Goal: Transaction & Acquisition: Book appointment/travel/reservation

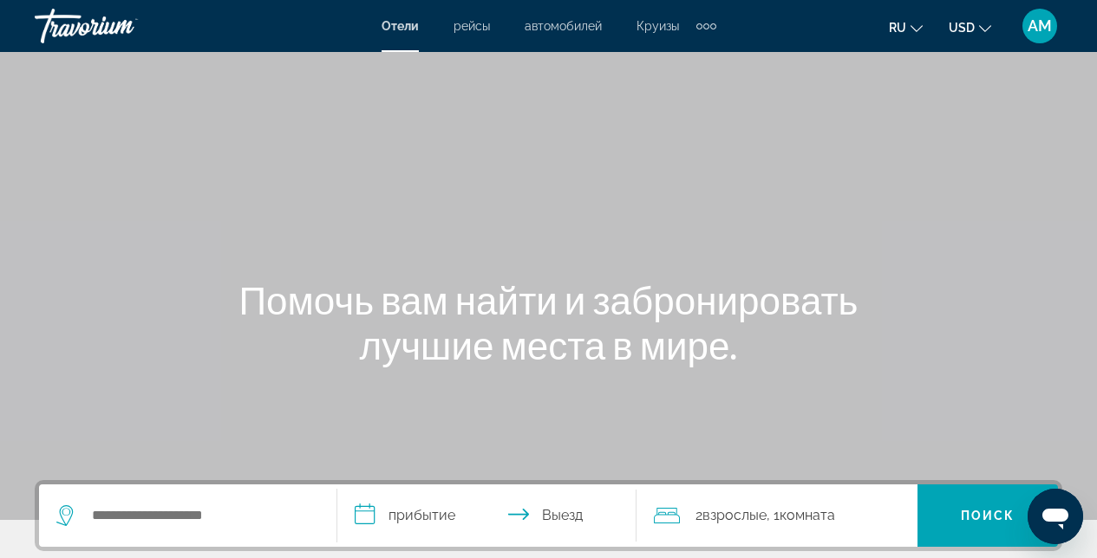
click at [62, 30] on div "Travorium" at bounding box center [121, 25] width 173 height 45
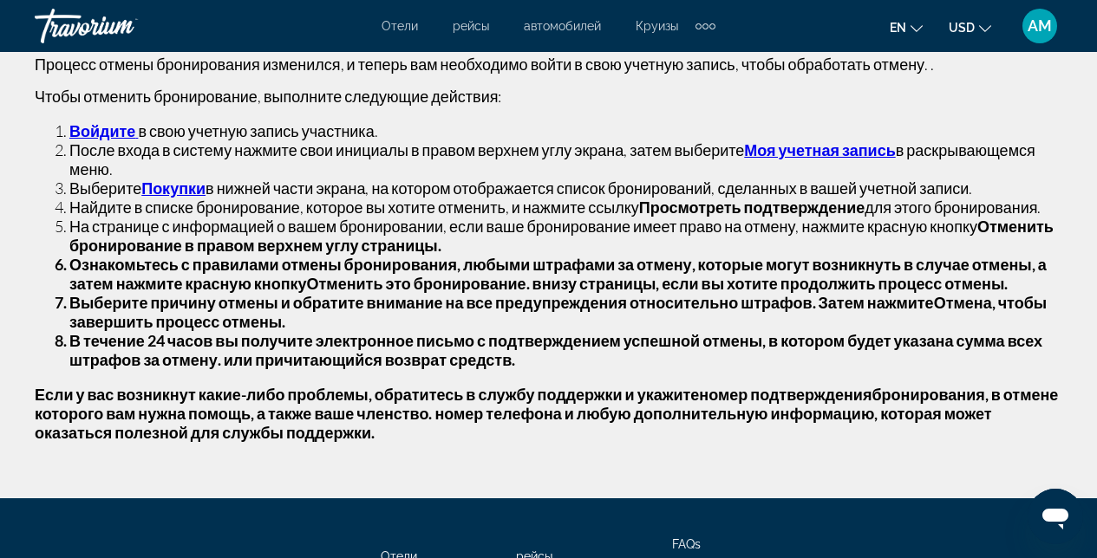
scroll to position [75, 0]
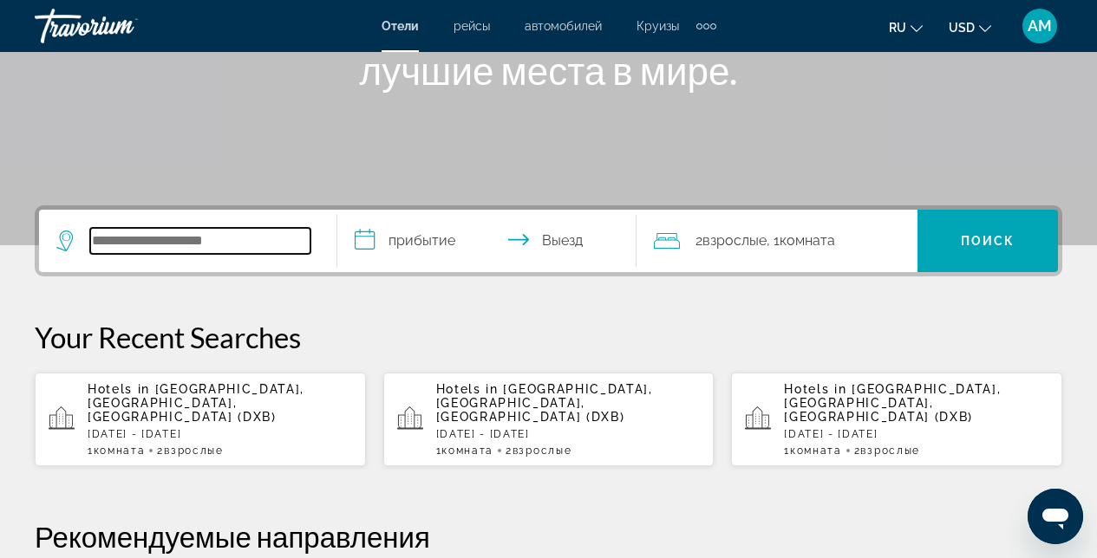
click at [178, 233] on input "Search widget" at bounding box center [200, 241] width 220 height 26
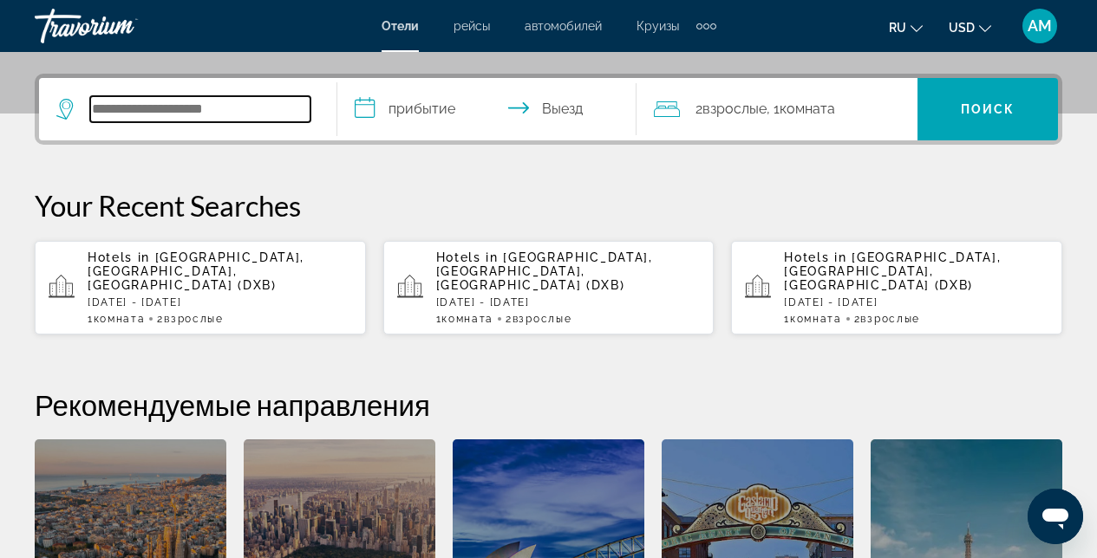
scroll to position [424, 0]
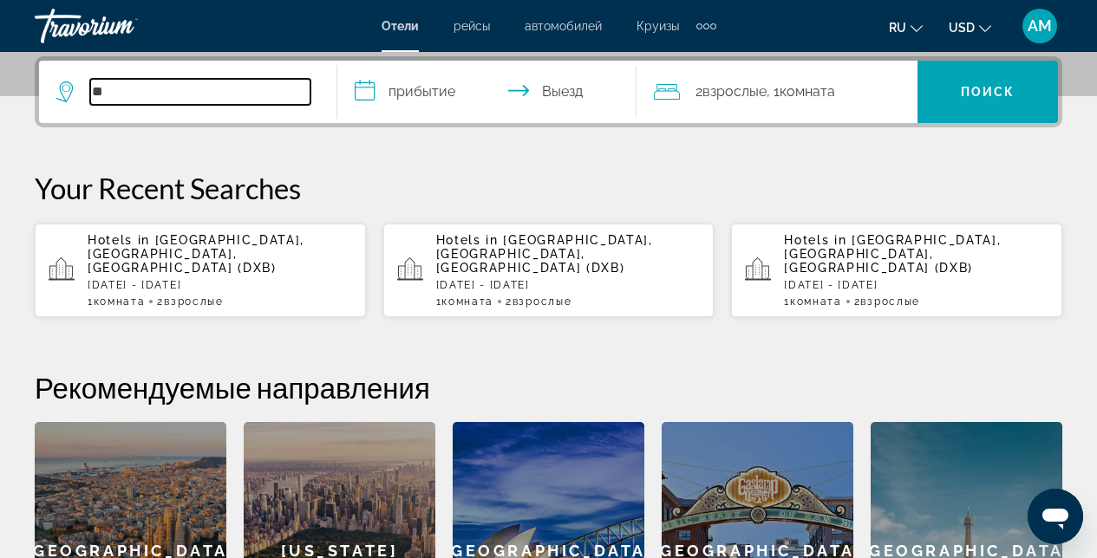
type input "*"
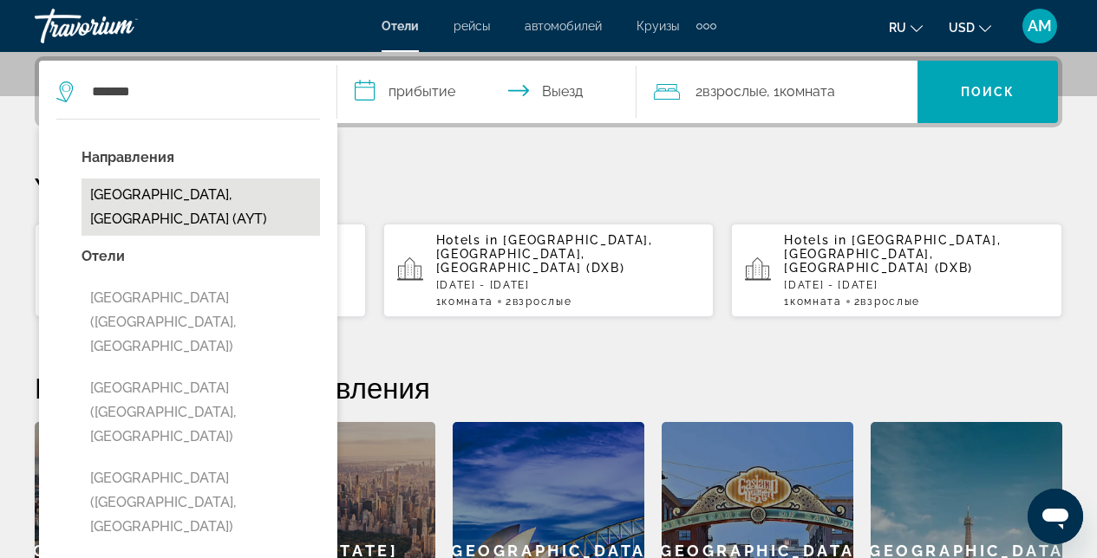
click at [135, 204] on button "[GEOGRAPHIC_DATA], [GEOGRAPHIC_DATA] (AYT)" at bounding box center [201, 207] width 238 height 57
type input "**********"
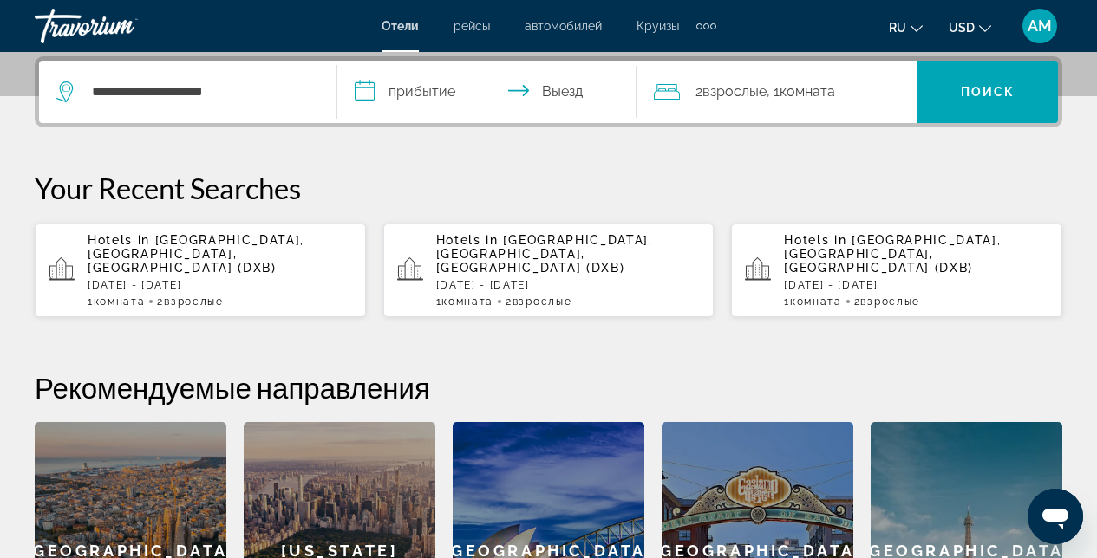
click at [504, 71] on input "**********" at bounding box center [489, 95] width 305 height 68
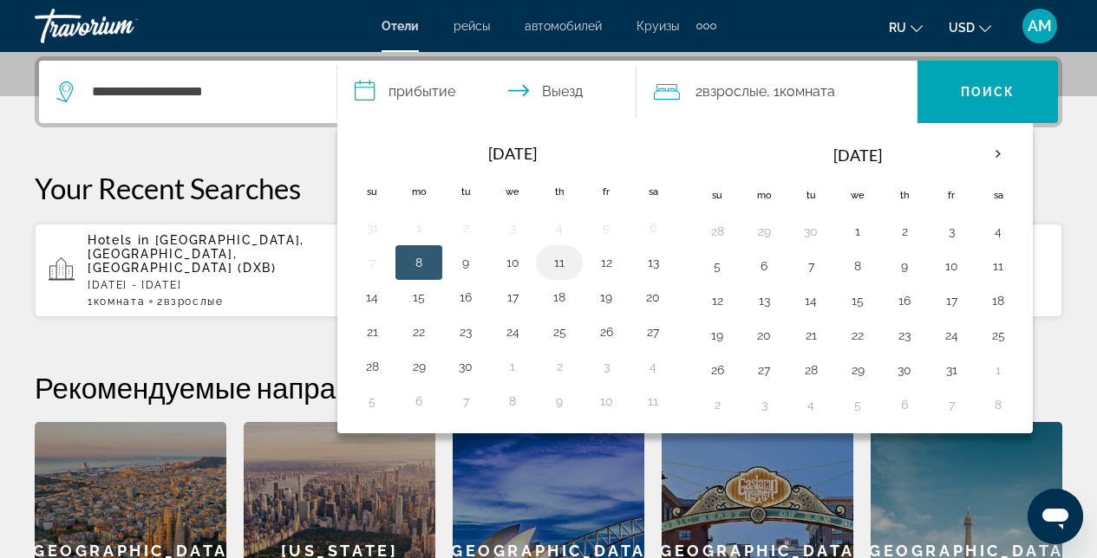
click at [558, 261] on button "11" at bounding box center [559, 263] width 28 height 24
click at [607, 264] on button "12" at bounding box center [606, 263] width 28 height 24
type input "**********"
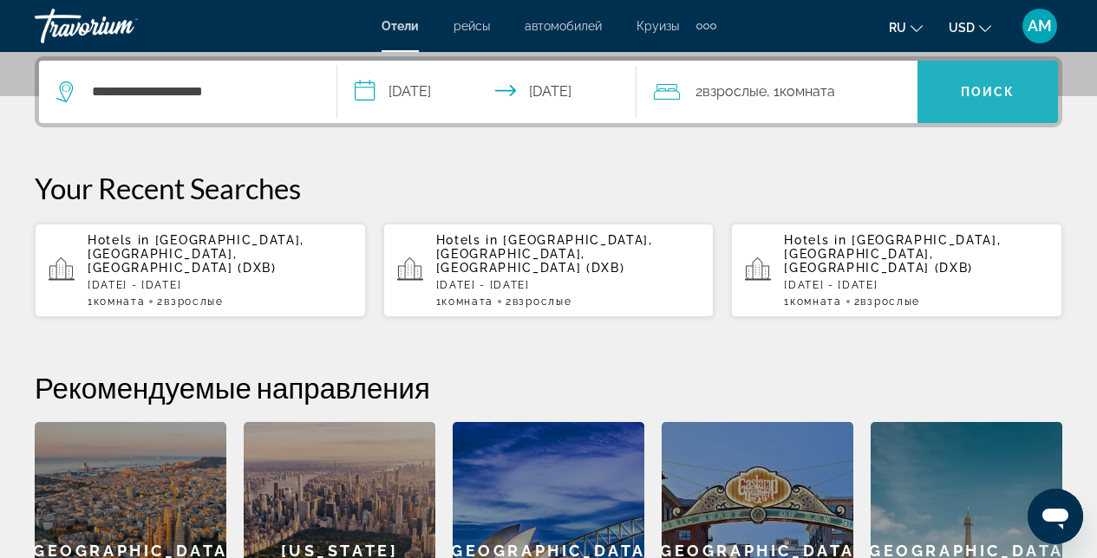
click at [963, 85] on span "Поиск" at bounding box center [988, 92] width 55 height 14
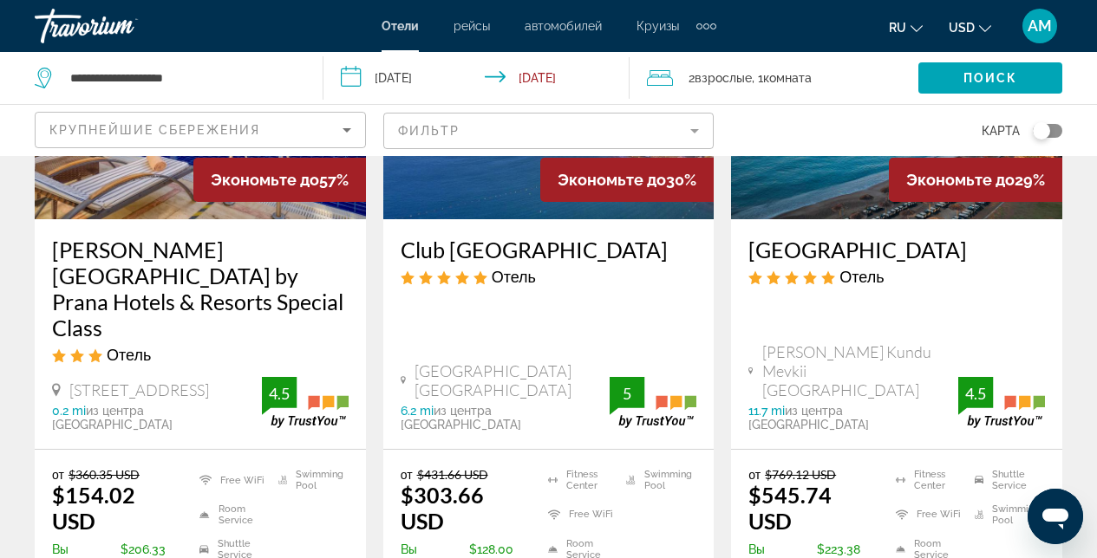
scroll to position [255, 0]
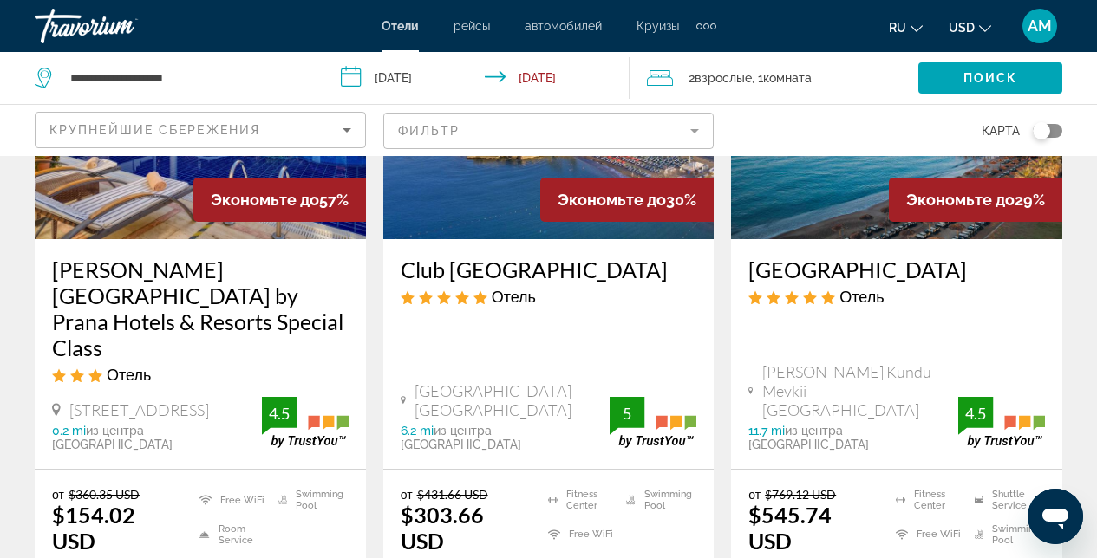
click at [345, 127] on icon "Sort by" at bounding box center [346, 130] width 21 height 21
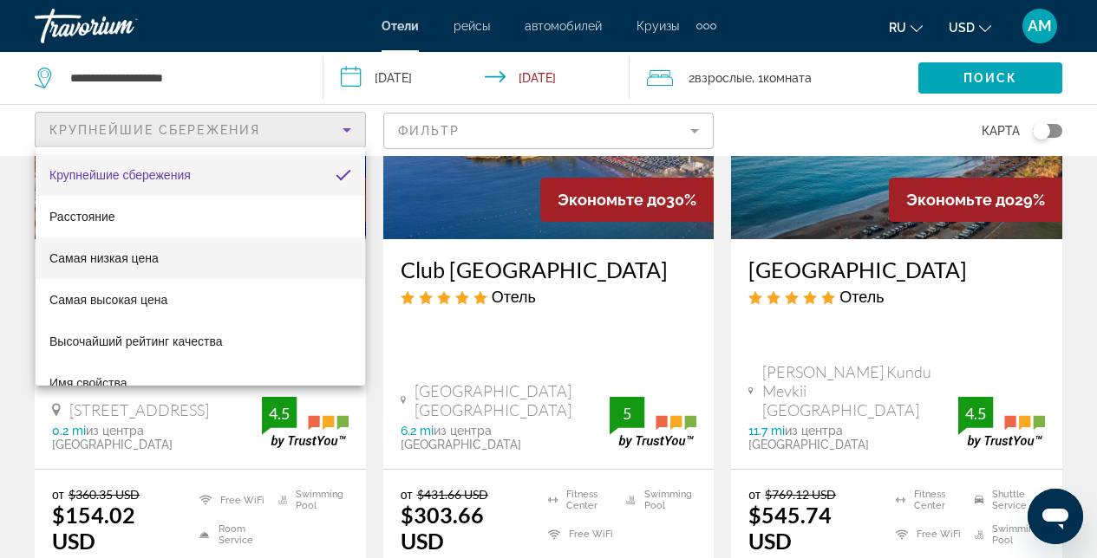
click at [217, 259] on mat-option "Самая низкая цена" at bounding box center [201, 259] width 330 height 42
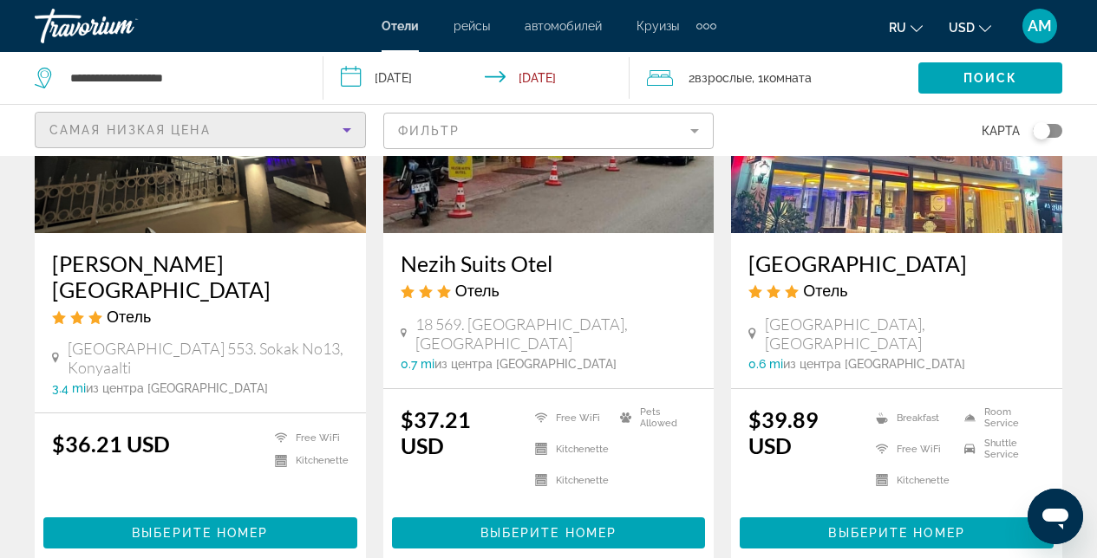
scroll to position [213, 0]
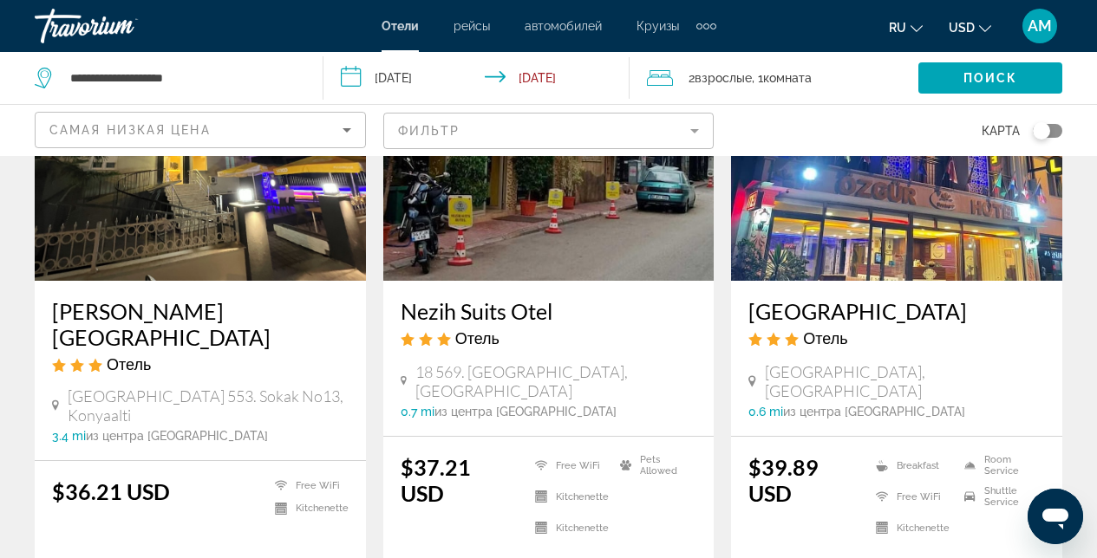
click at [695, 130] on mat-form-field "Фильтр" at bounding box center [548, 131] width 331 height 36
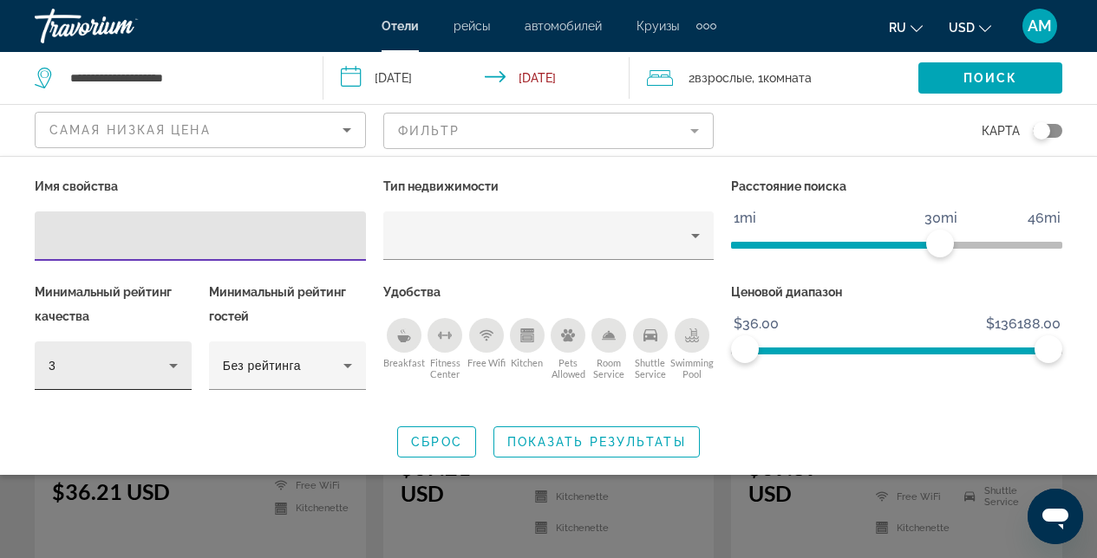
click at [173, 366] on icon "Hotel Filters" at bounding box center [173, 366] width 9 height 4
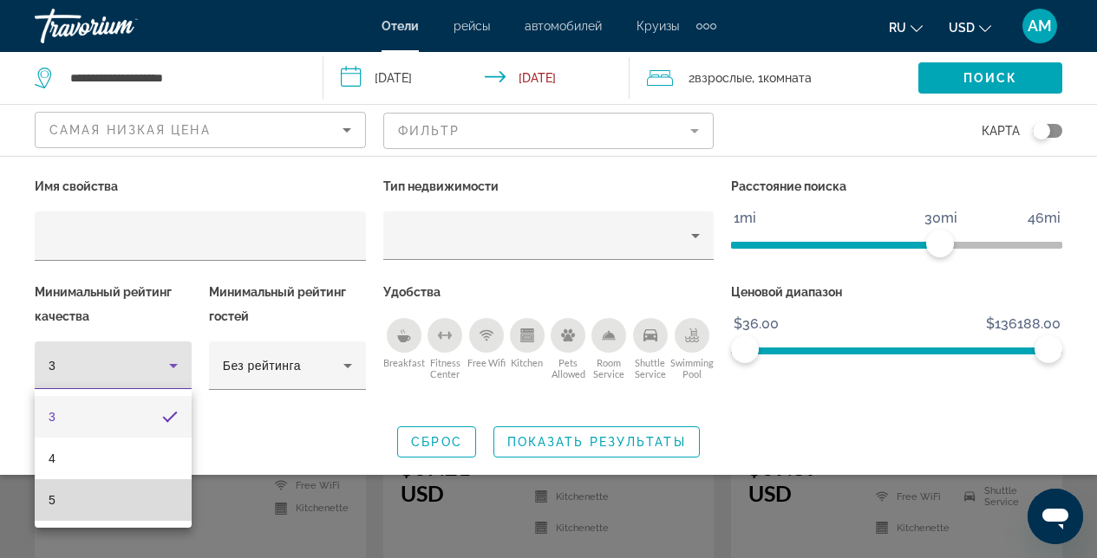
click at [88, 509] on mat-option "5" at bounding box center [113, 501] width 157 height 42
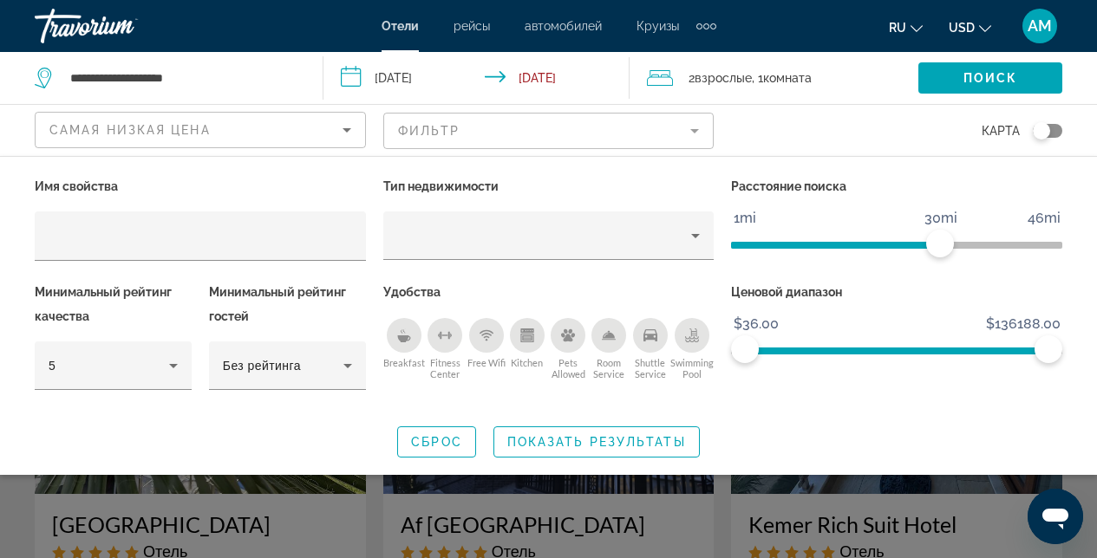
drag, startPoint x: 403, startPoint y: 343, endPoint x: 477, endPoint y: 386, distance: 85.5
click at [403, 343] on div "Breakfast" at bounding box center [404, 335] width 35 height 35
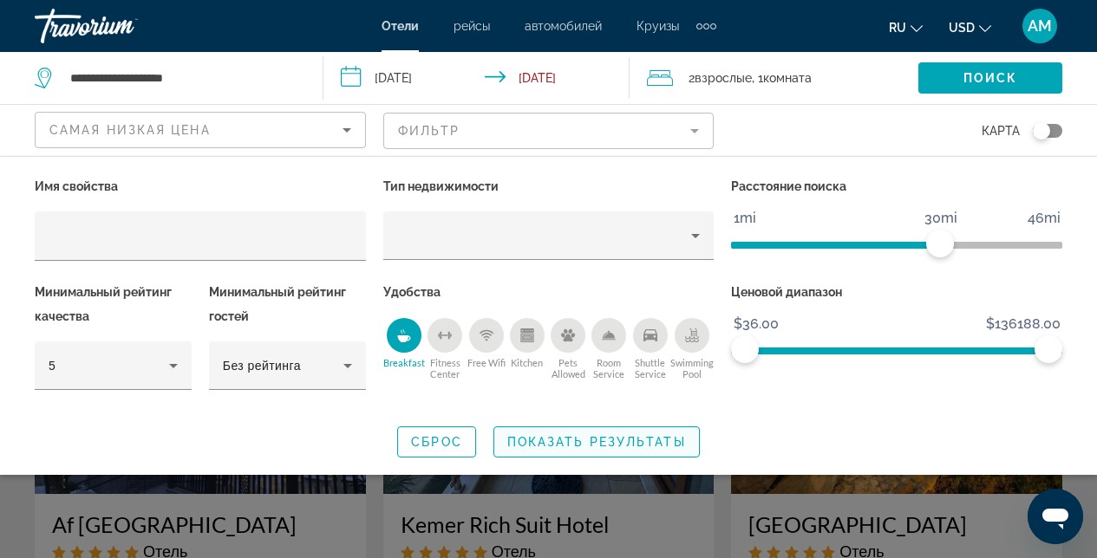
click at [559, 443] on span "Показать результаты" at bounding box center [596, 442] width 179 height 14
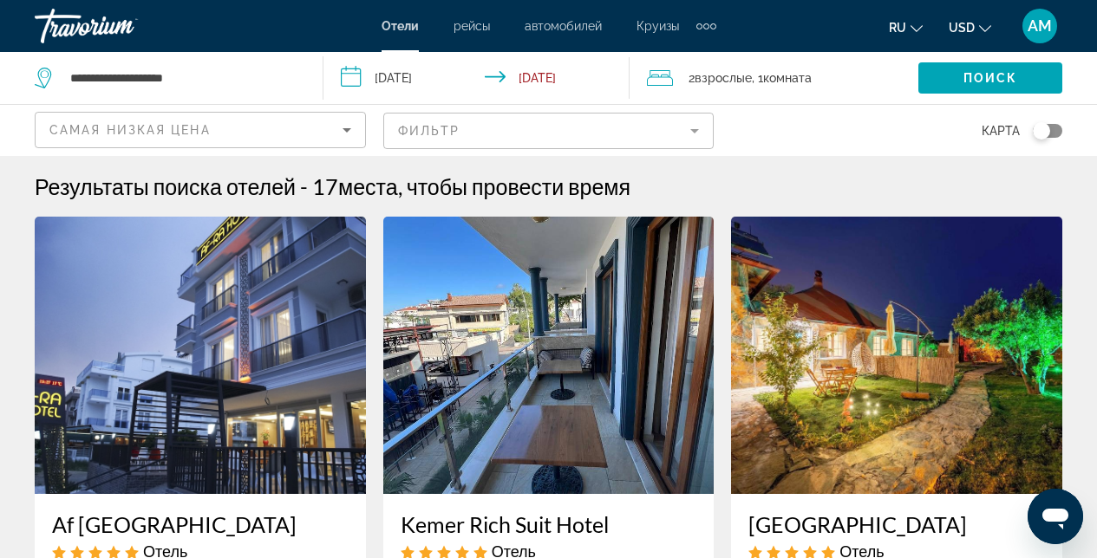
click at [554, 337] on img "Main content" at bounding box center [548, 355] width 331 height 277
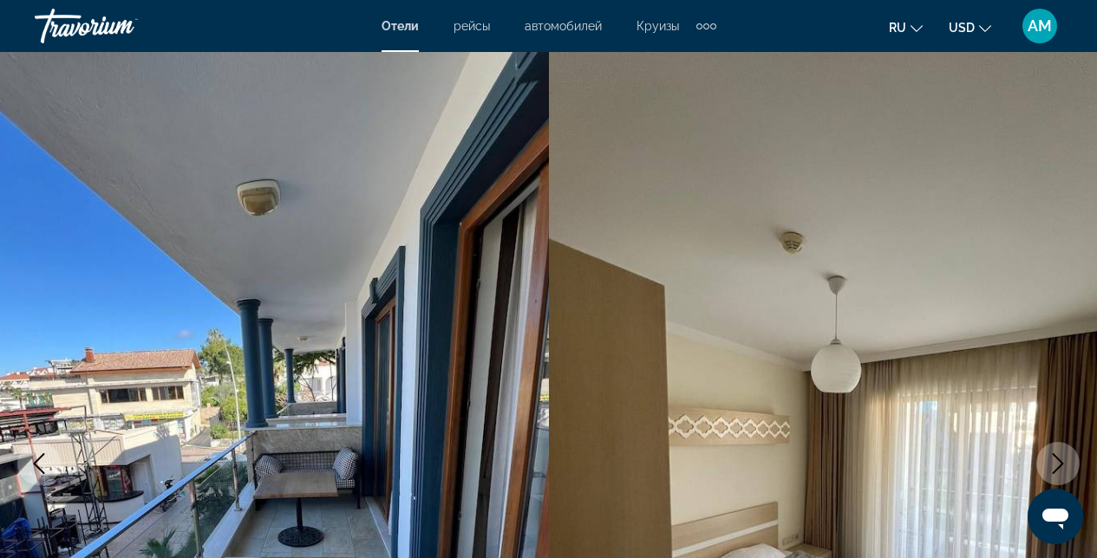
click at [1078, 459] on button "Next image" at bounding box center [1057, 463] width 43 height 43
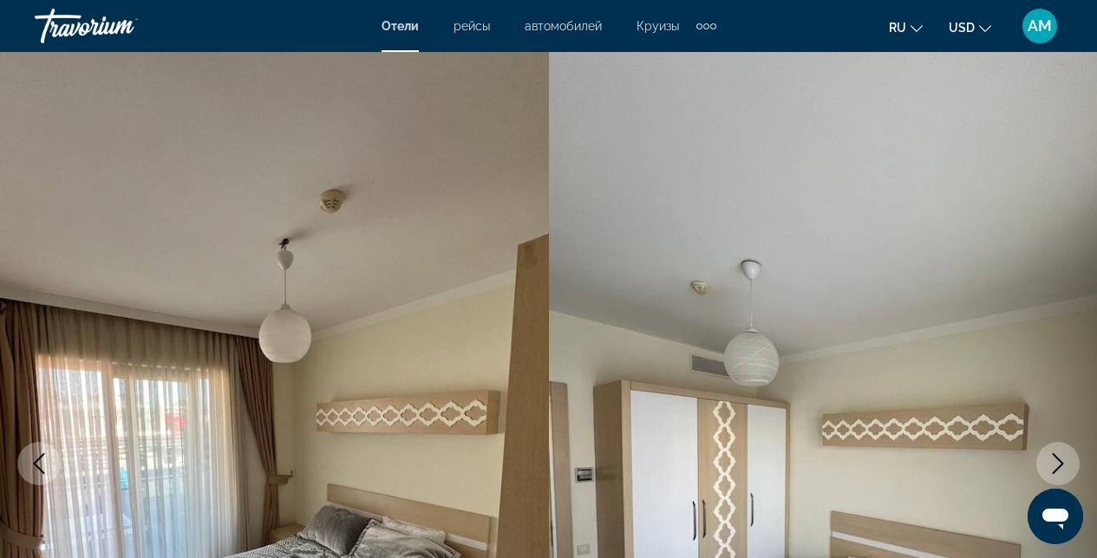
click at [1079, 457] on img "Main content" at bounding box center [823, 464] width 549 height 824
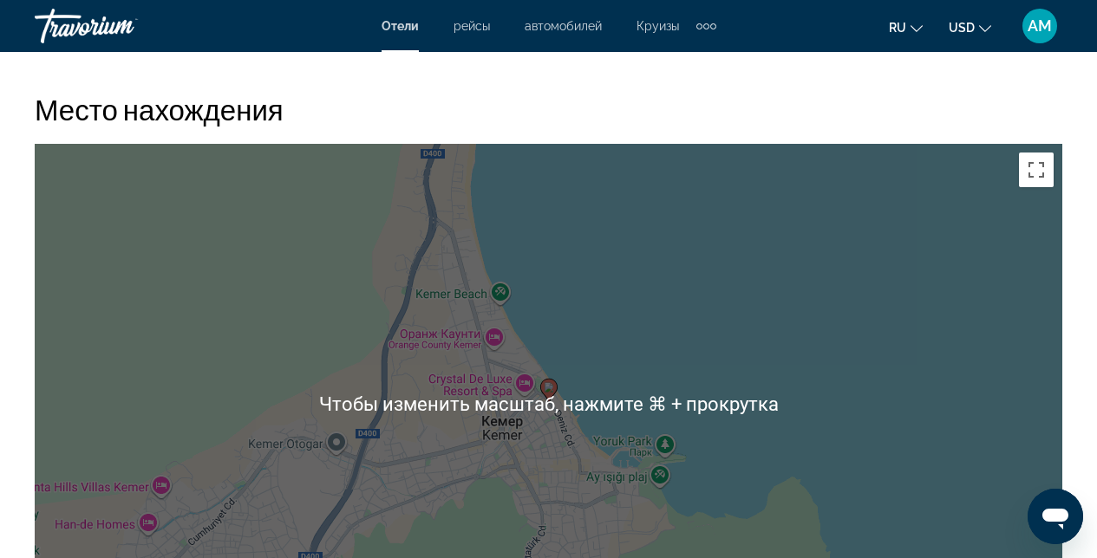
scroll to position [1953, 0]
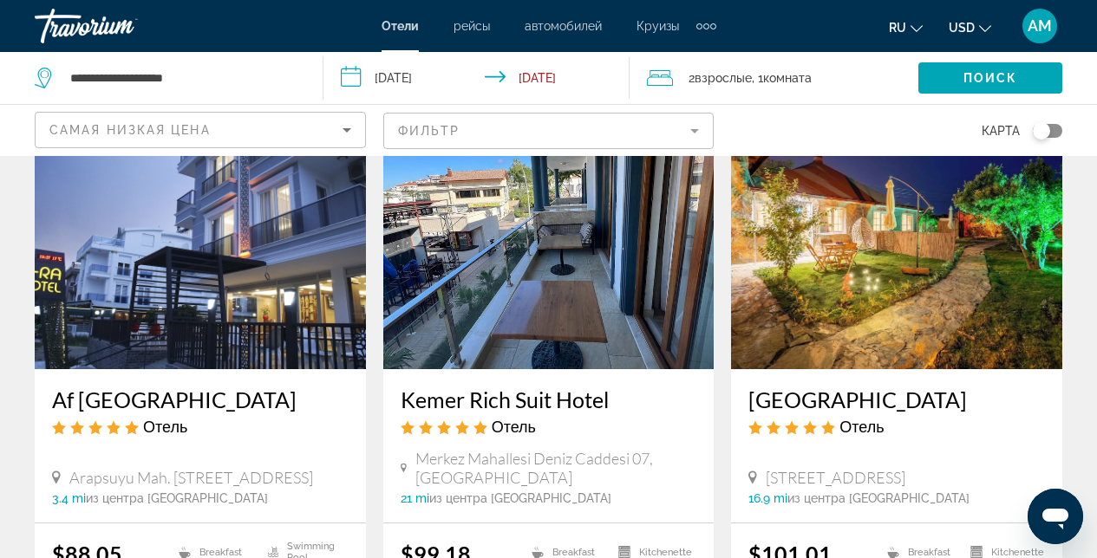
scroll to position [139, 0]
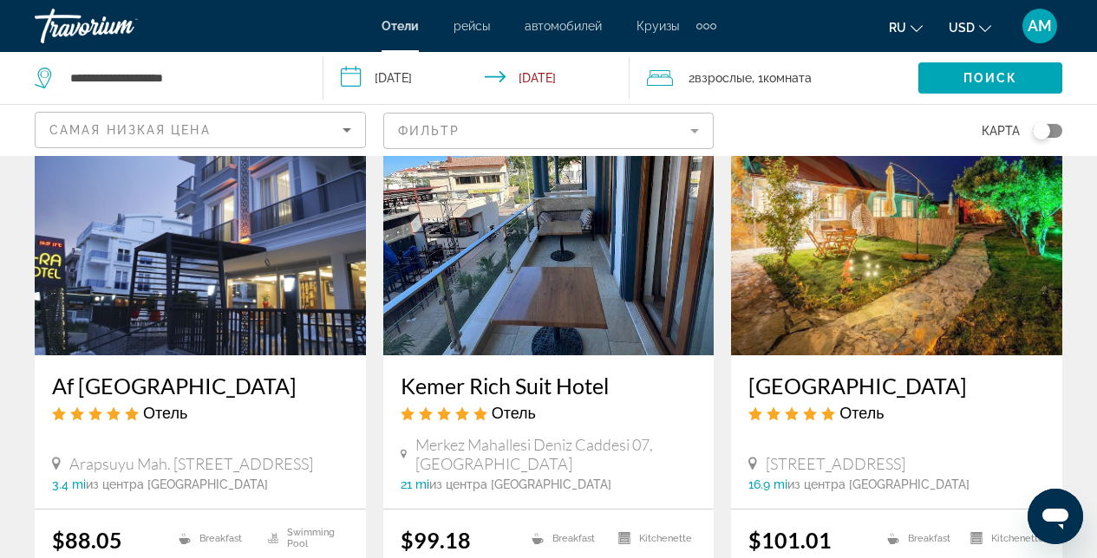
click at [888, 354] on img "Main content" at bounding box center [896, 216] width 331 height 277
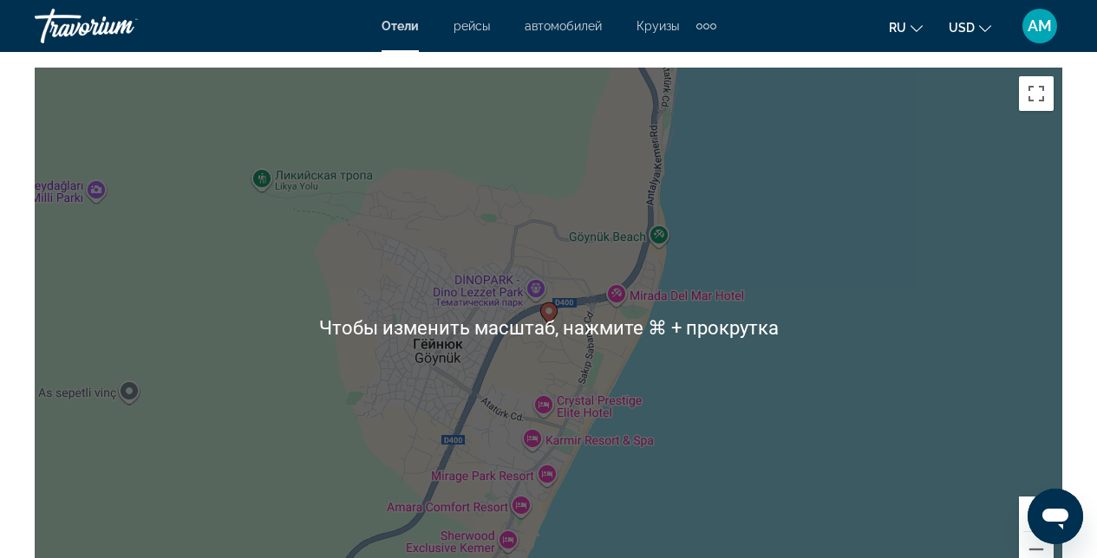
scroll to position [1778, 0]
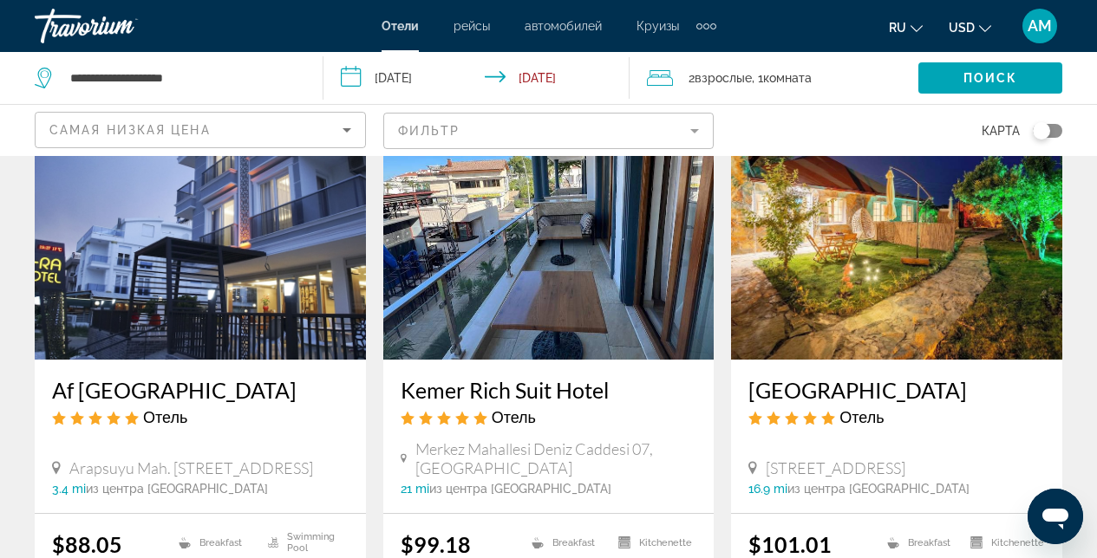
scroll to position [154, 0]
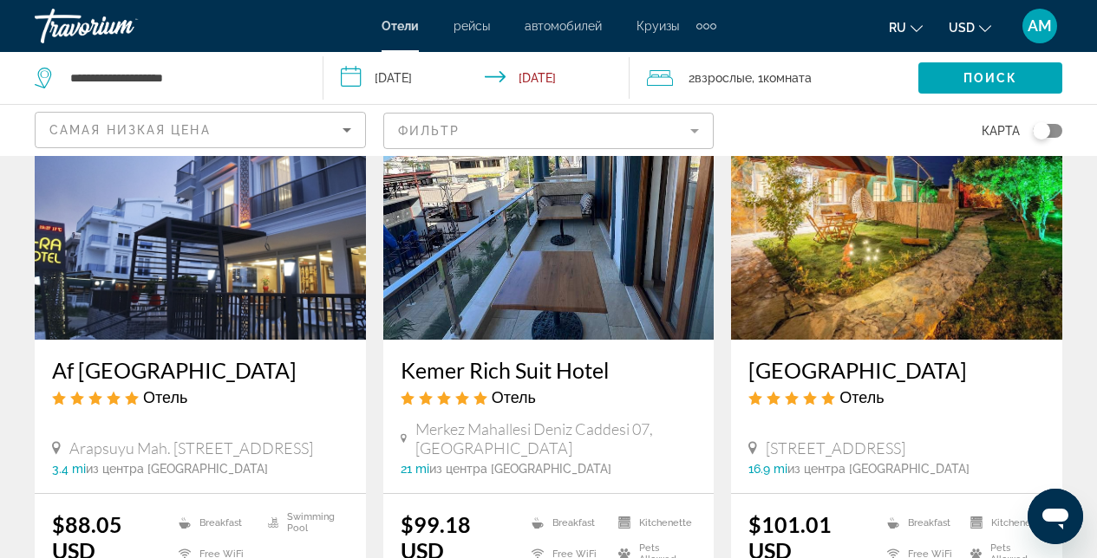
click at [208, 250] on img "Main content" at bounding box center [200, 200] width 331 height 277
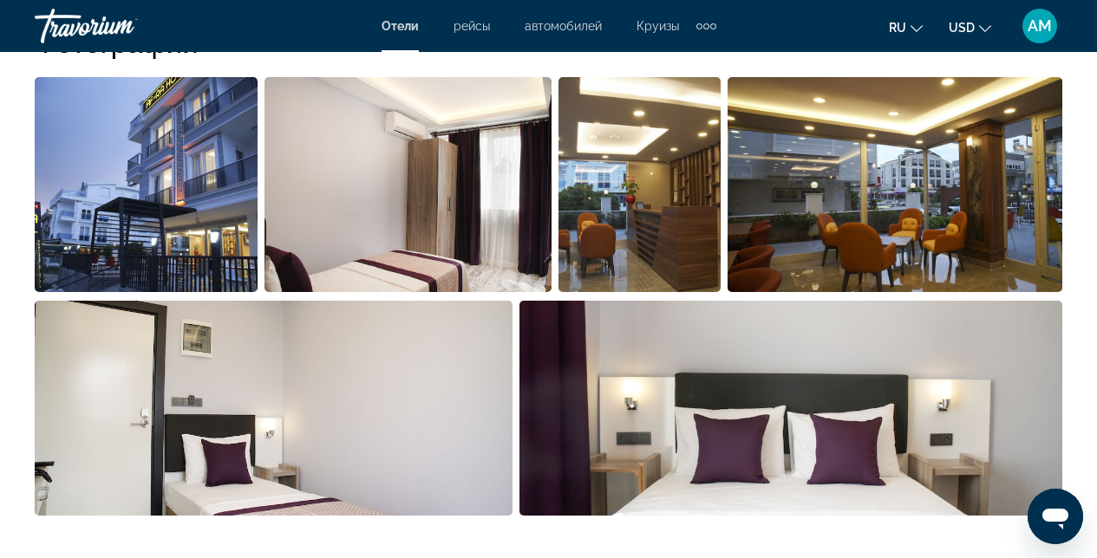
scroll to position [1113, 0]
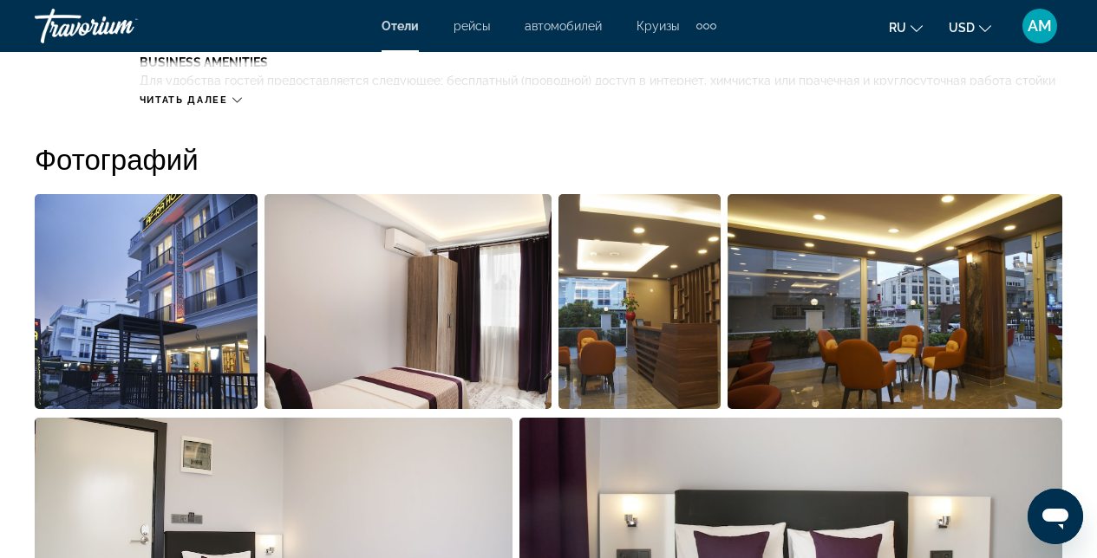
click at [408, 336] on img "Open full-screen image slider" at bounding box center [408, 301] width 288 height 215
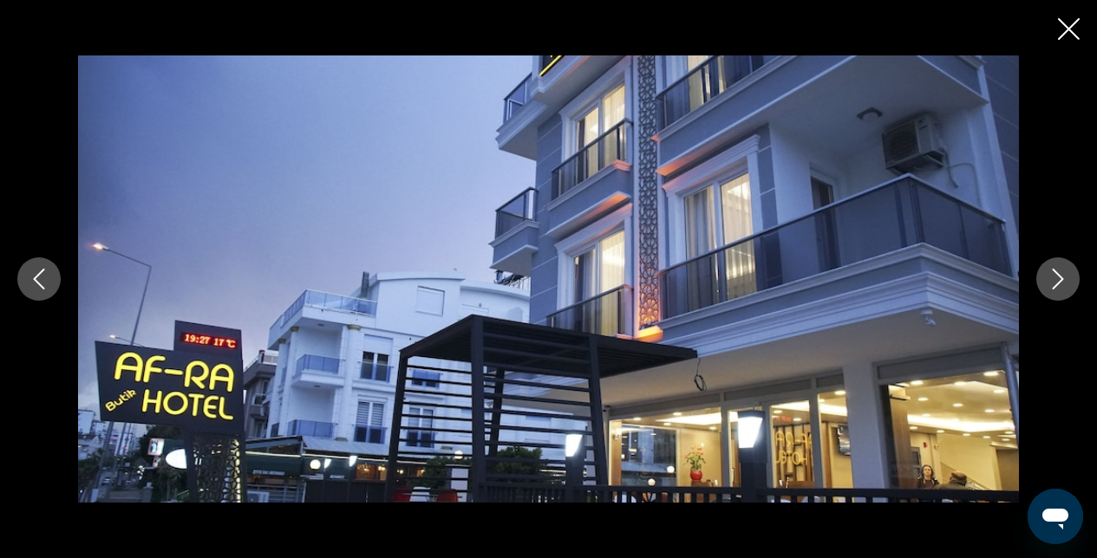
click at [1037, 277] on button "Next image" at bounding box center [1057, 279] width 43 height 43
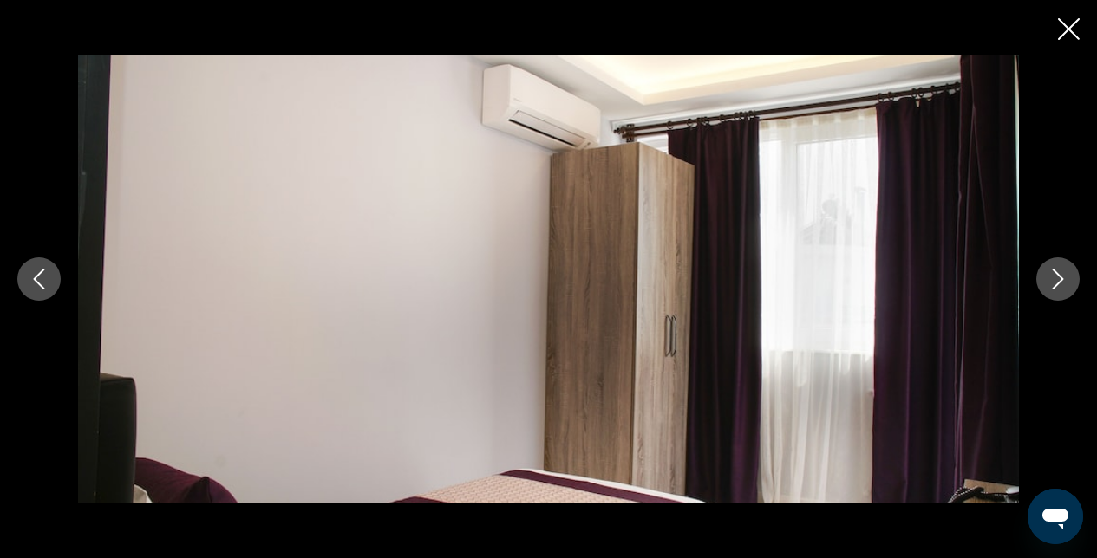
click at [1039, 277] on button "Next image" at bounding box center [1057, 279] width 43 height 43
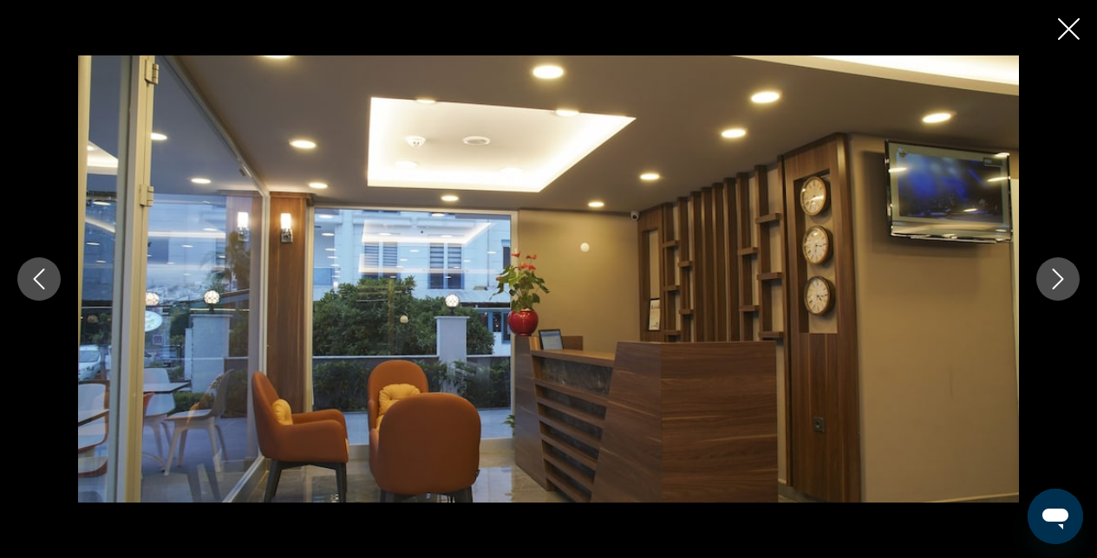
click at [1040, 277] on button "Next image" at bounding box center [1057, 279] width 43 height 43
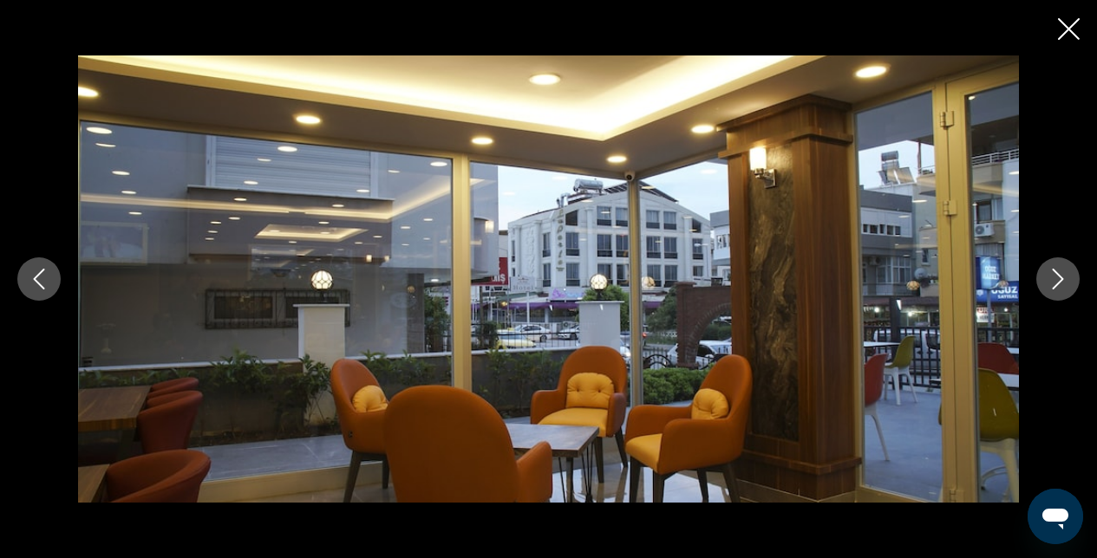
click at [1040, 277] on button "Next image" at bounding box center [1057, 279] width 43 height 43
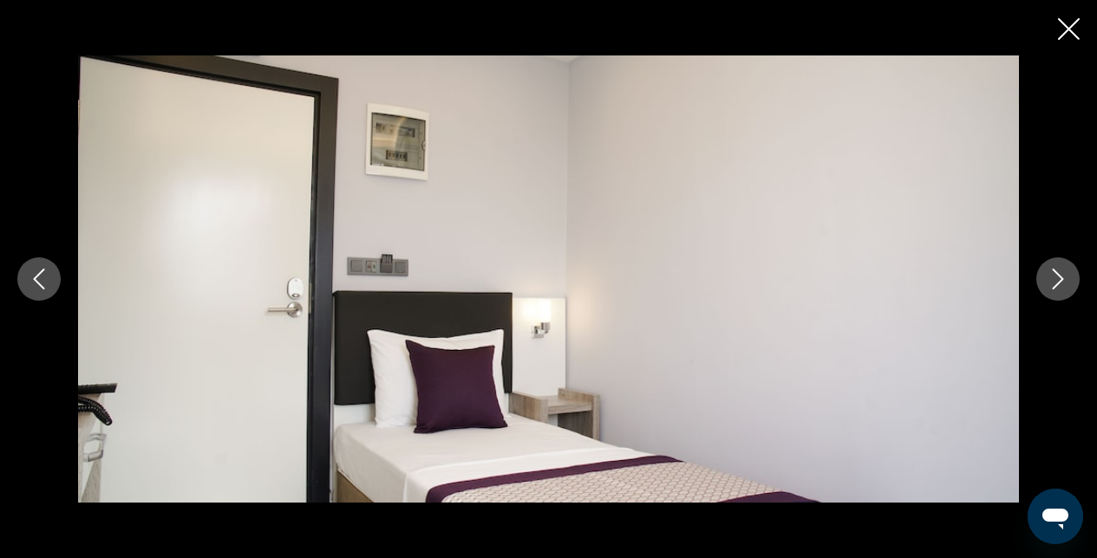
click at [1040, 277] on button "Next image" at bounding box center [1057, 279] width 43 height 43
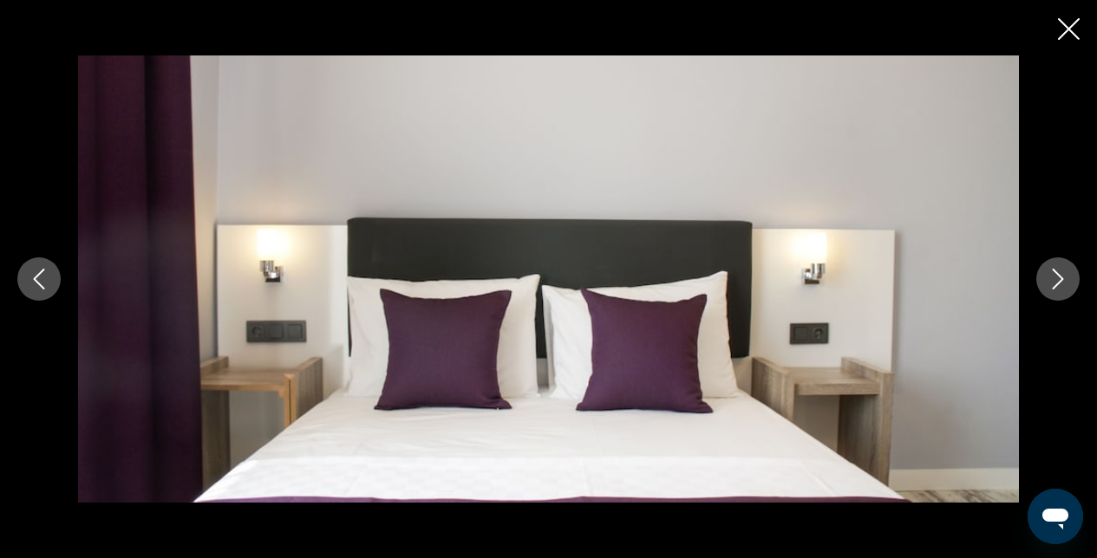
click at [1073, 38] on icon "Close slideshow" at bounding box center [1069, 29] width 22 height 22
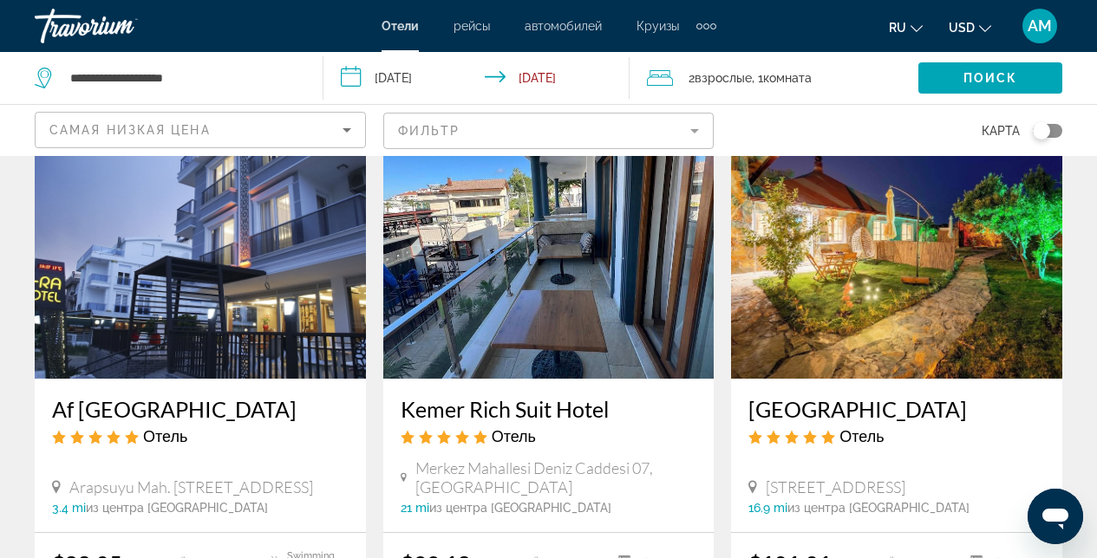
scroll to position [120, 0]
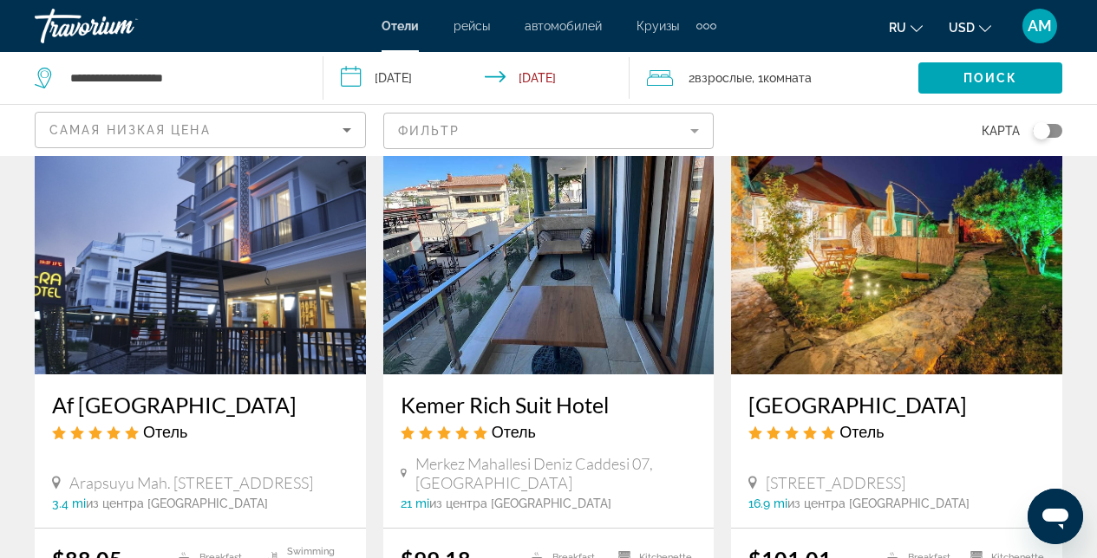
click at [530, 220] on img "Main content" at bounding box center [548, 235] width 331 height 277
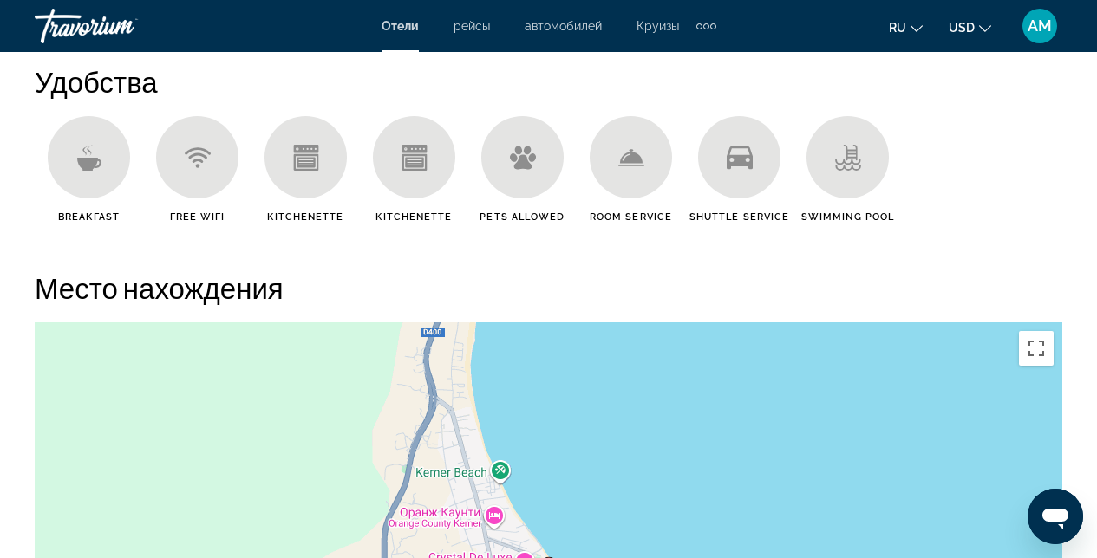
scroll to position [2018, 0]
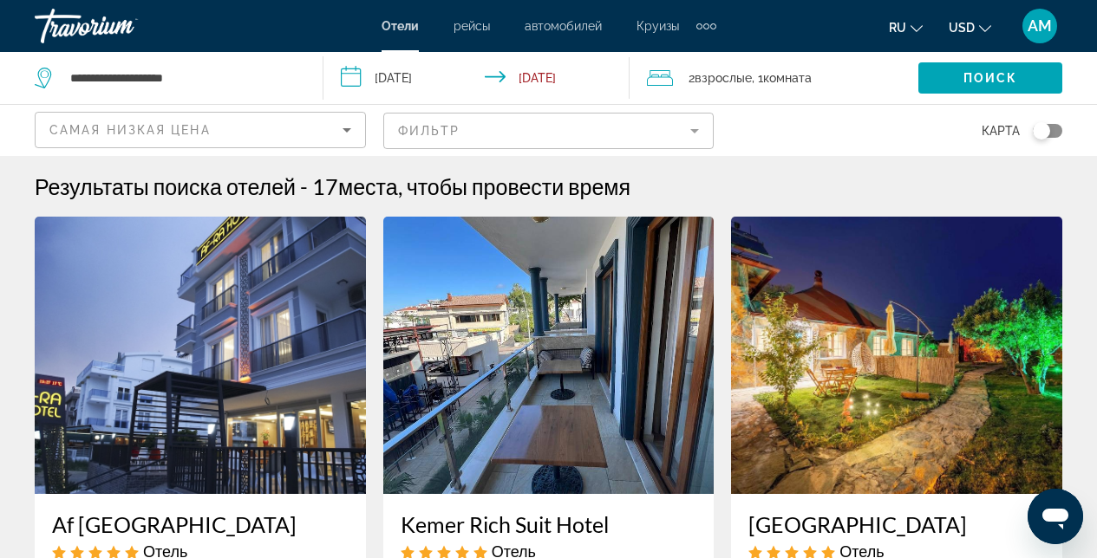
click at [866, 343] on img "Main content" at bounding box center [896, 355] width 331 height 277
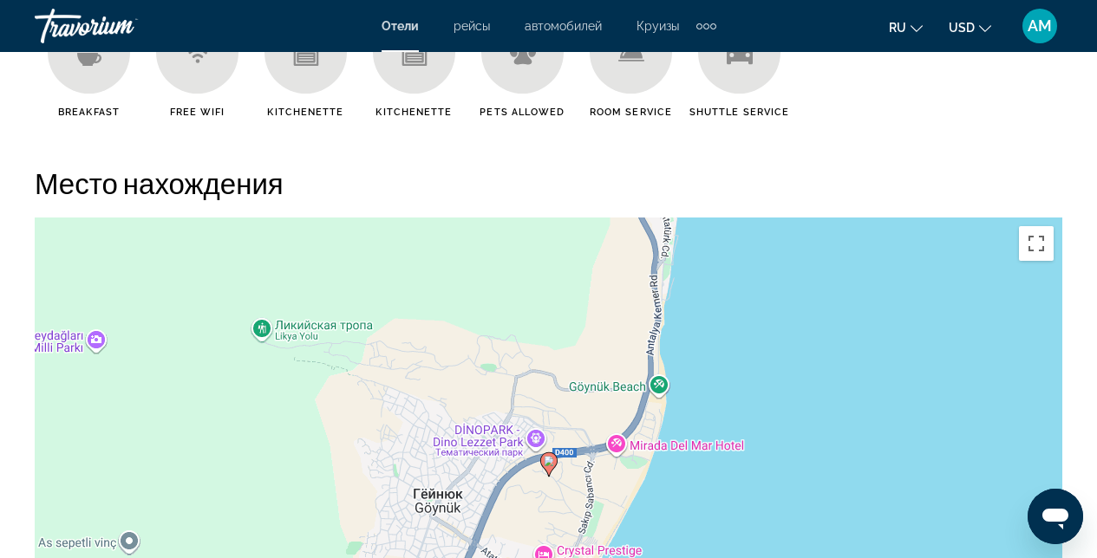
scroll to position [1956, 0]
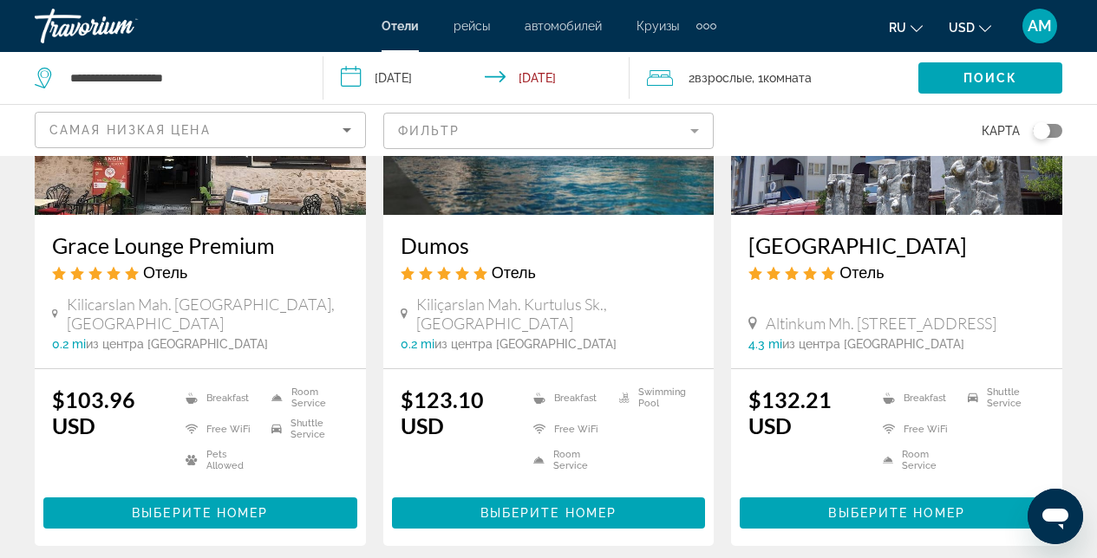
scroll to position [921, 0]
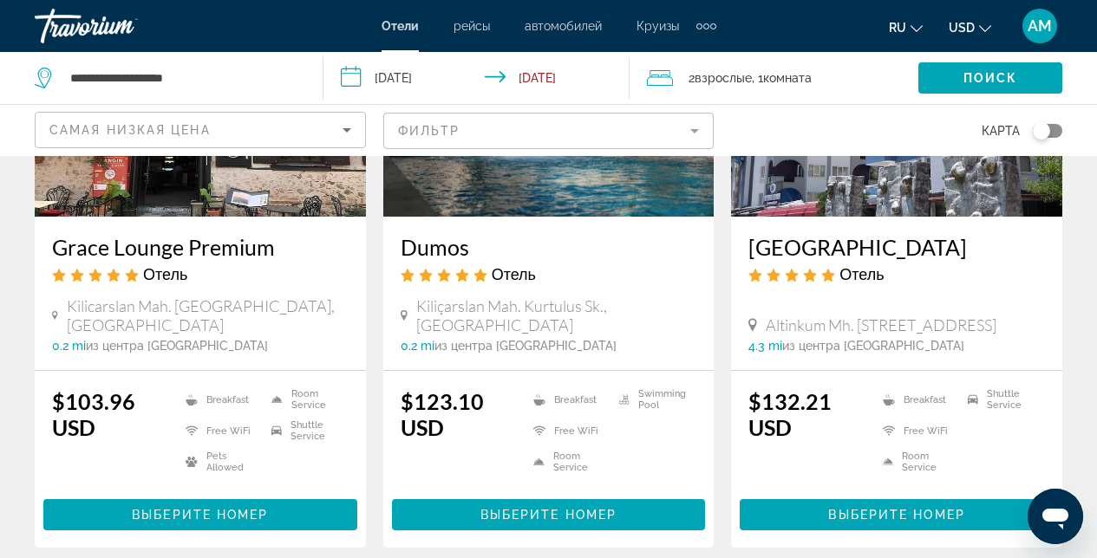
click at [189, 178] on img "Main content" at bounding box center [200, 77] width 331 height 277
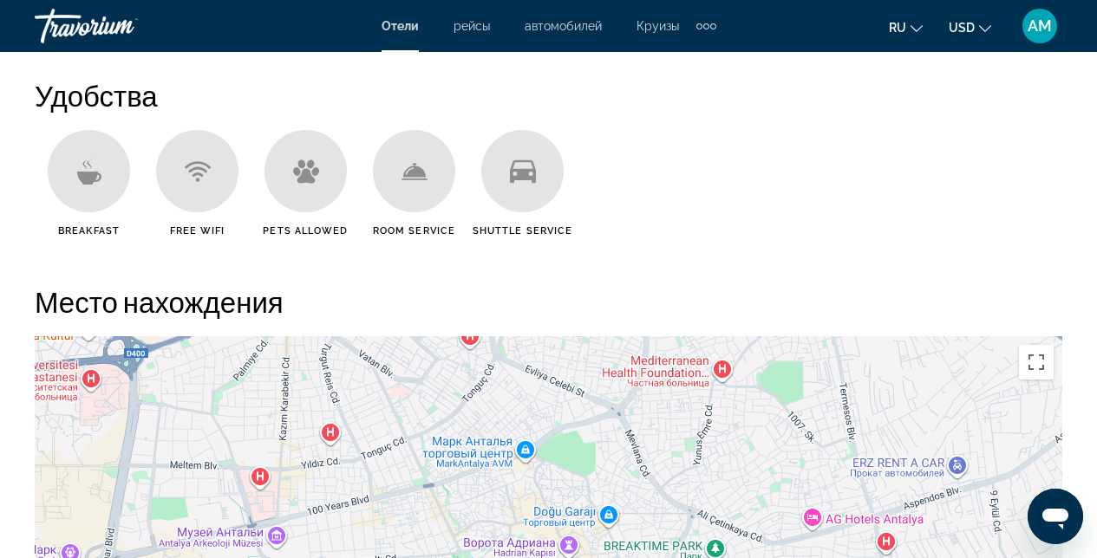
scroll to position [1955, 0]
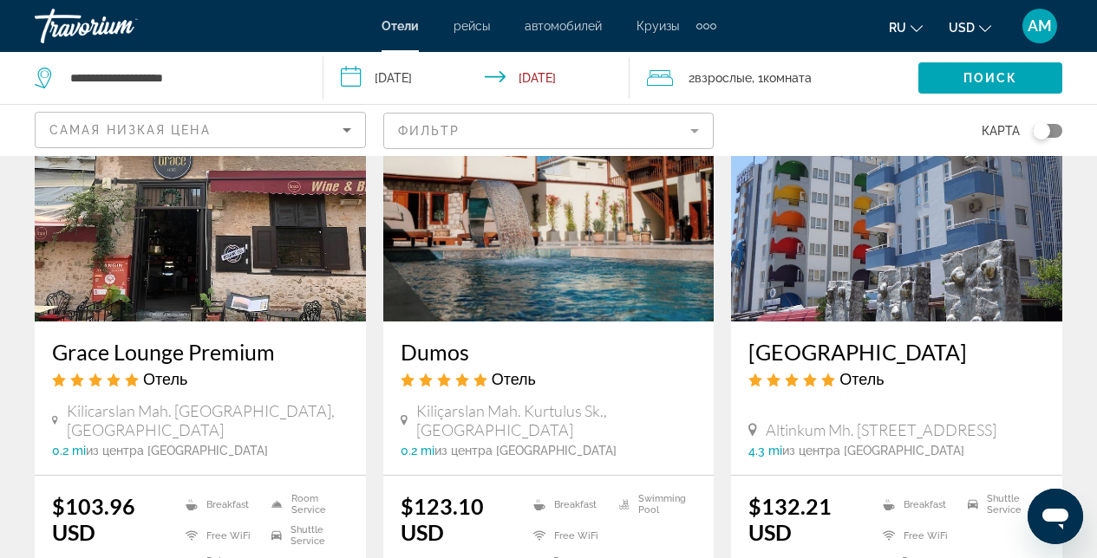
scroll to position [802, 0]
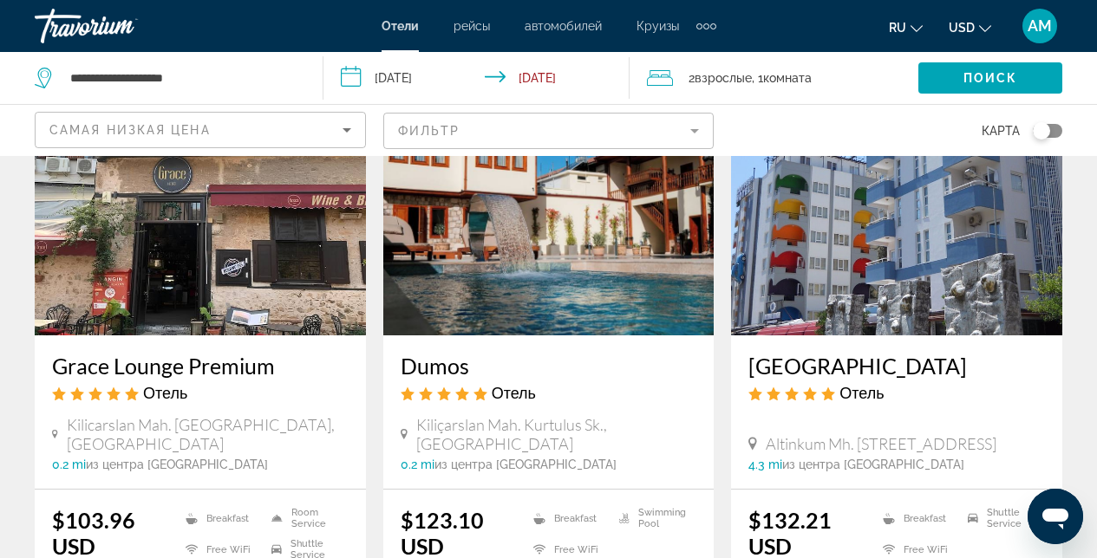
click at [542, 261] on img "Main content" at bounding box center [548, 196] width 331 height 277
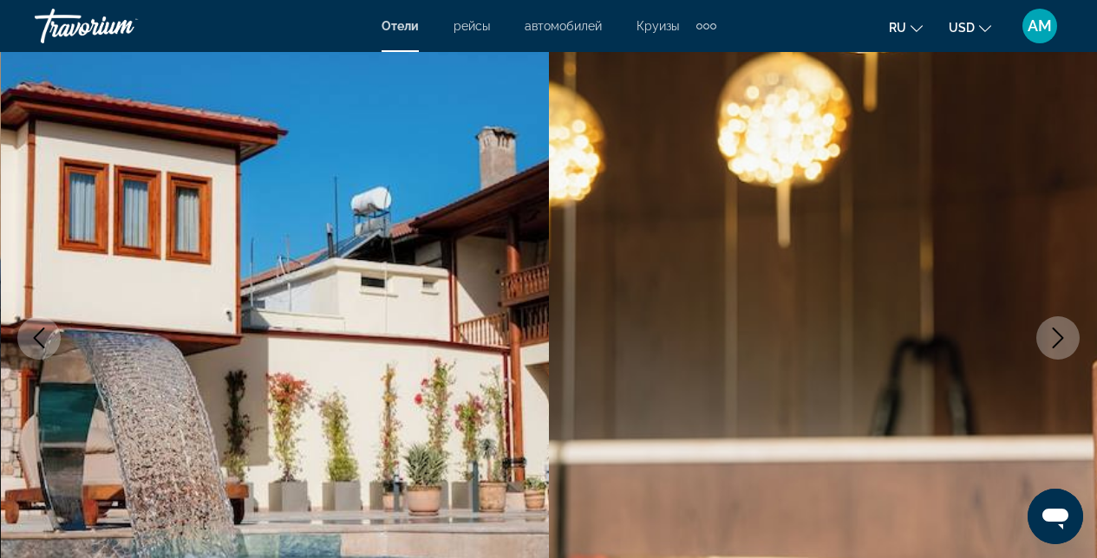
scroll to position [287, 0]
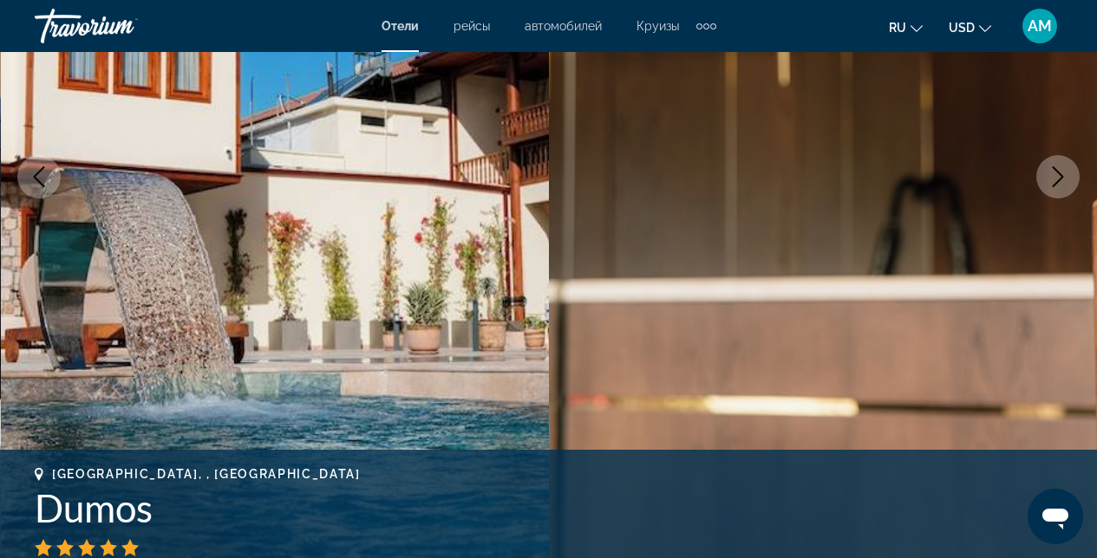
click at [1060, 186] on icon "Next image" at bounding box center [1058, 176] width 21 height 21
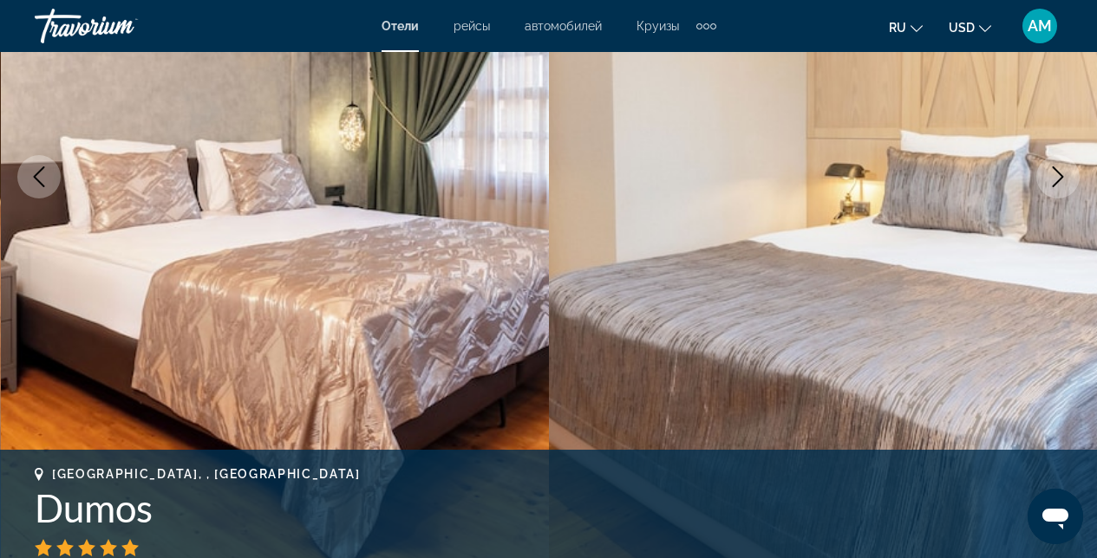
click at [1058, 186] on icon "Next image" at bounding box center [1058, 176] width 21 height 21
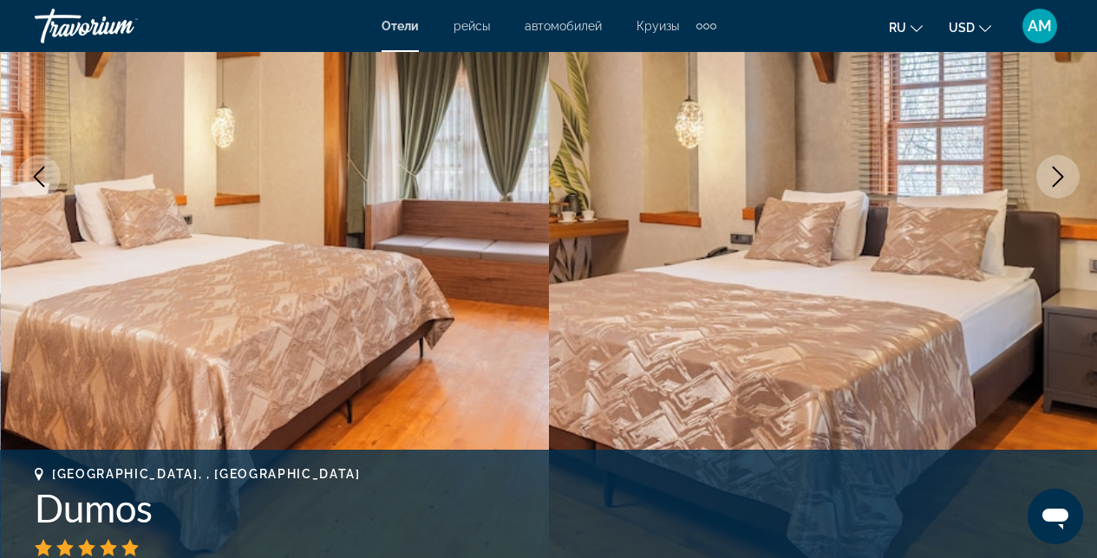
click at [1058, 186] on icon "Next image" at bounding box center [1058, 176] width 21 height 21
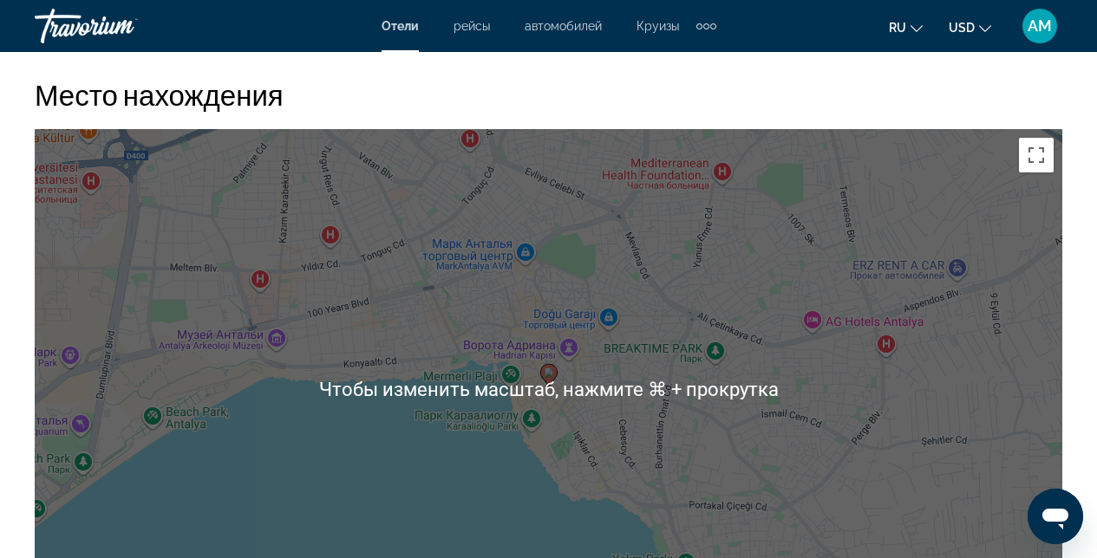
scroll to position [1916, 0]
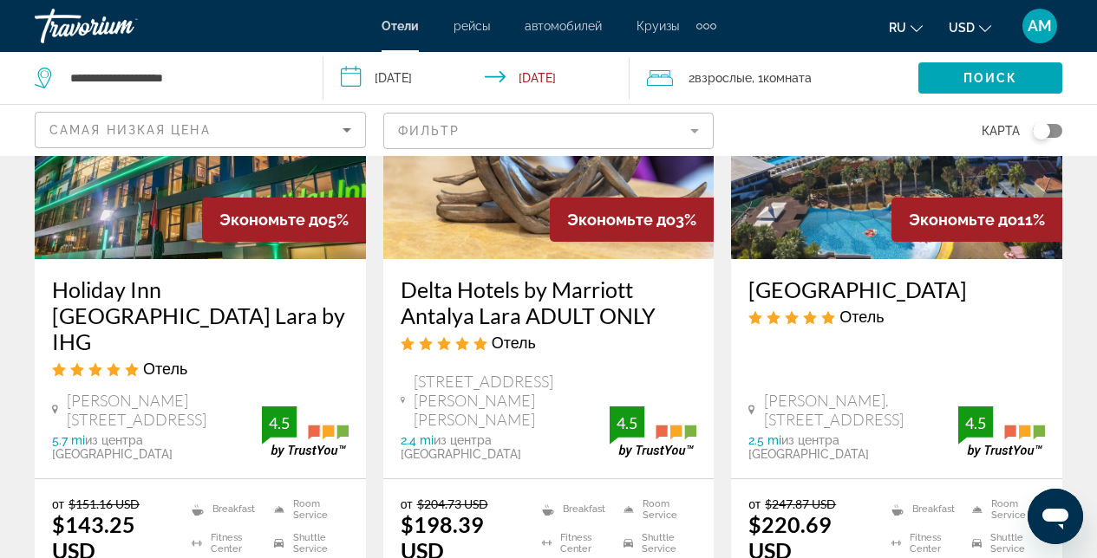
scroll to position [1505, 0]
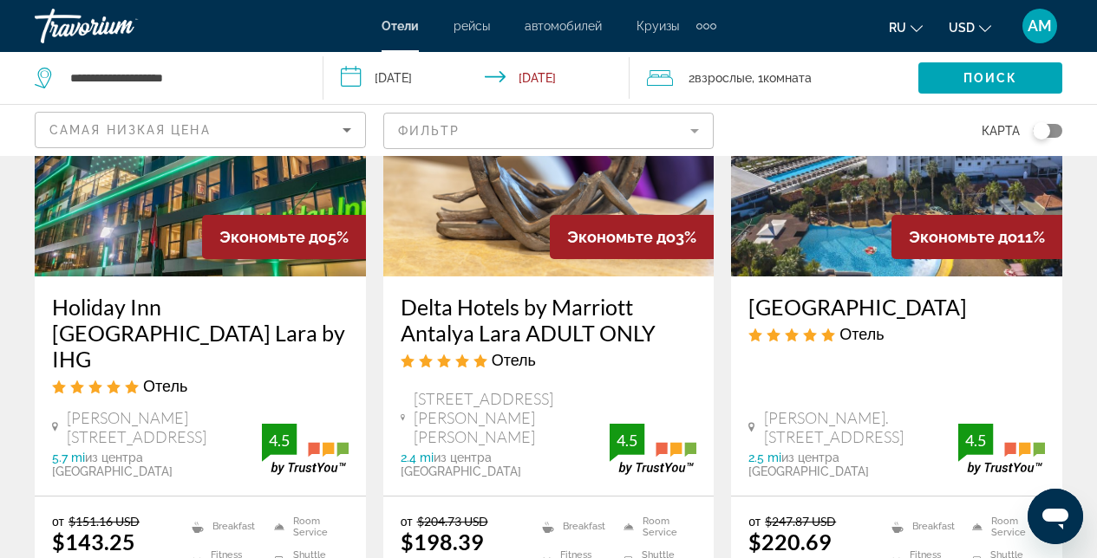
click at [129, 219] on img "Main content" at bounding box center [200, 137] width 331 height 277
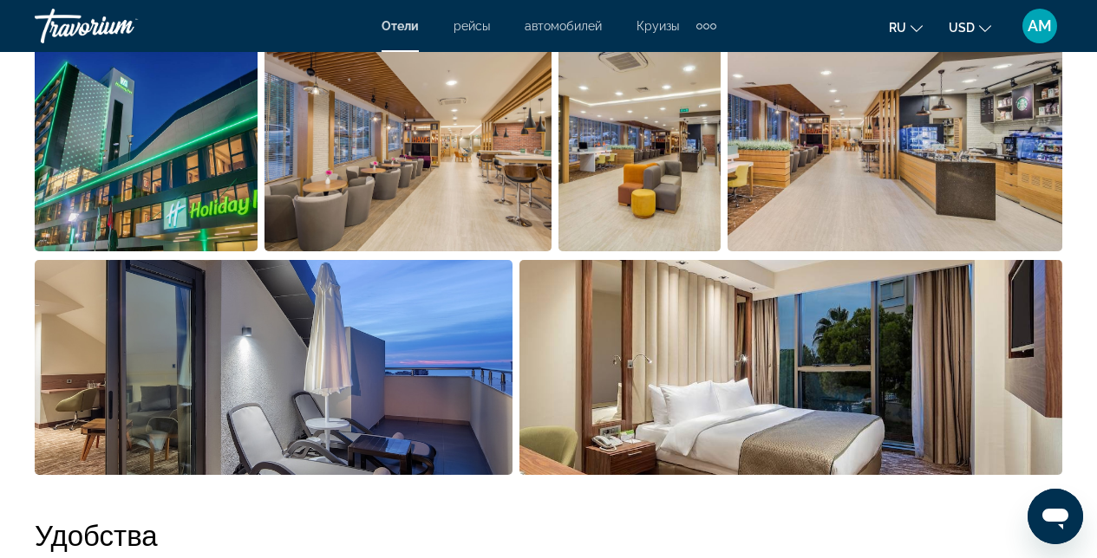
scroll to position [1280, 0]
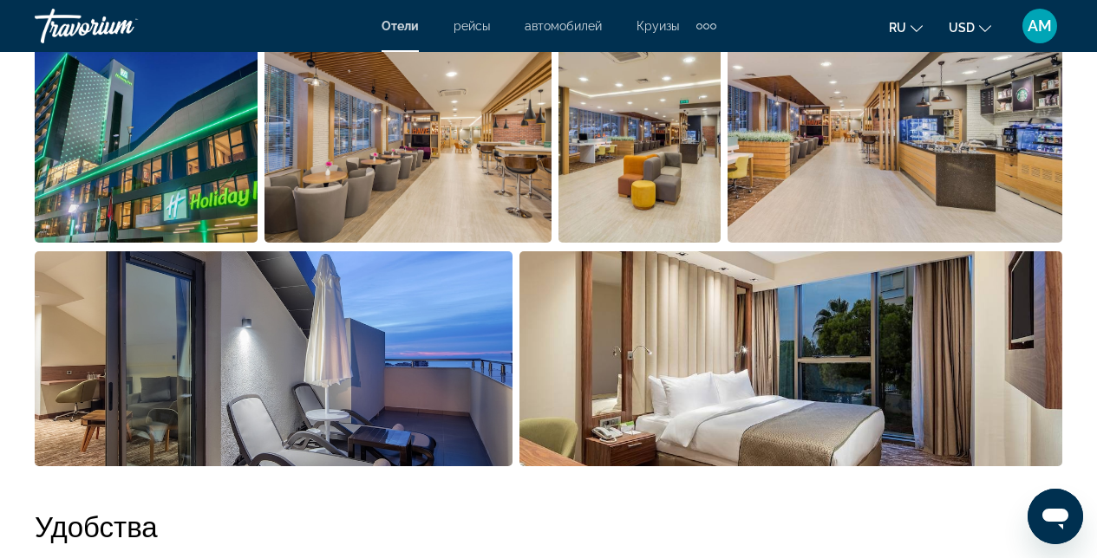
click at [402, 158] on img "Open full-screen image slider" at bounding box center [408, 135] width 288 height 215
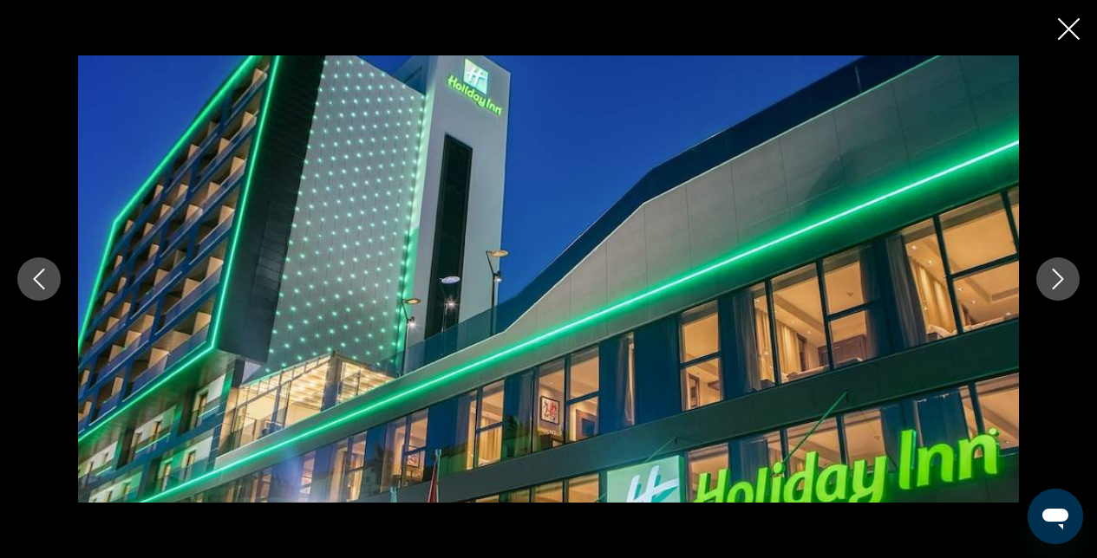
scroll to position [1343, 0]
click at [1051, 290] on button "Next image" at bounding box center [1057, 279] width 43 height 43
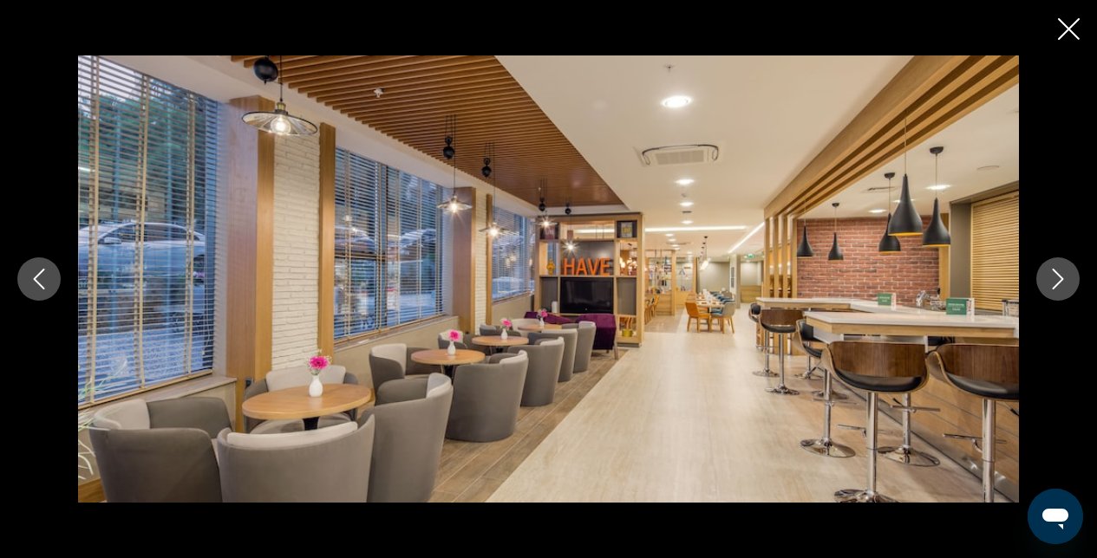
click at [1051, 290] on button "Next image" at bounding box center [1057, 279] width 43 height 43
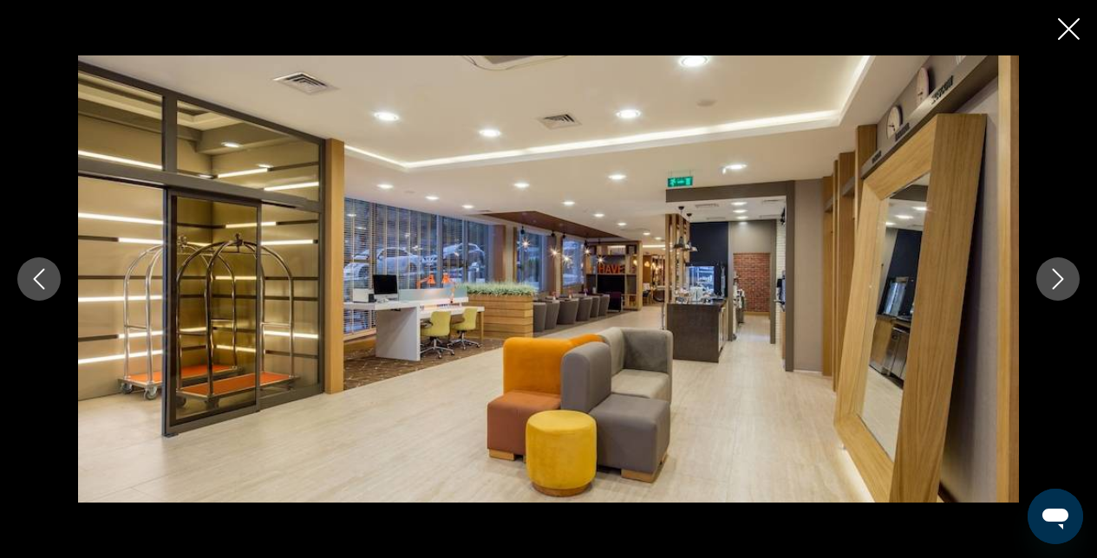
click at [1051, 290] on button "Next image" at bounding box center [1057, 279] width 43 height 43
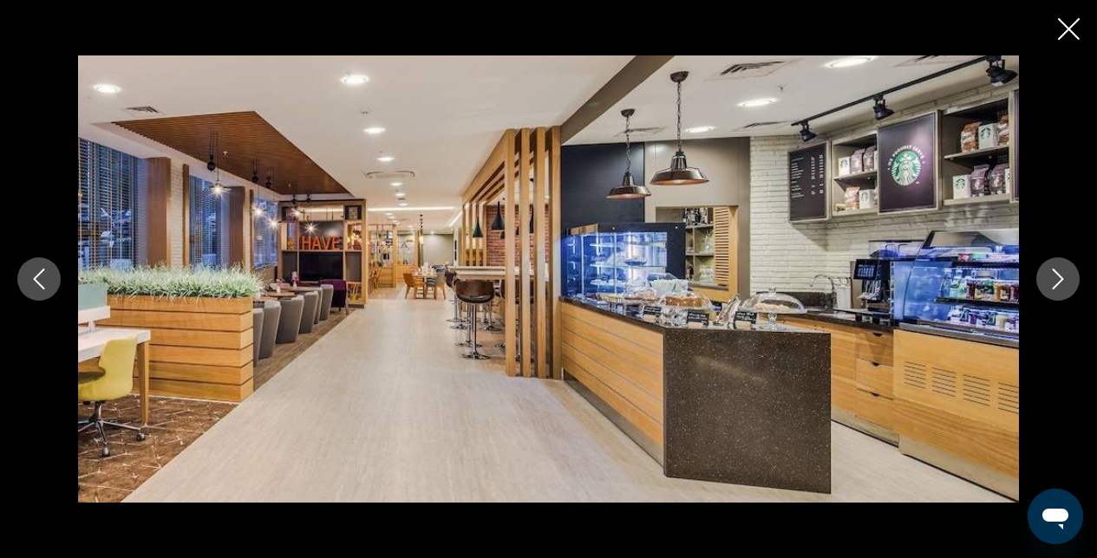
click at [1051, 290] on button "Next image" at bounding box center [1057, 279] width 43 height 43
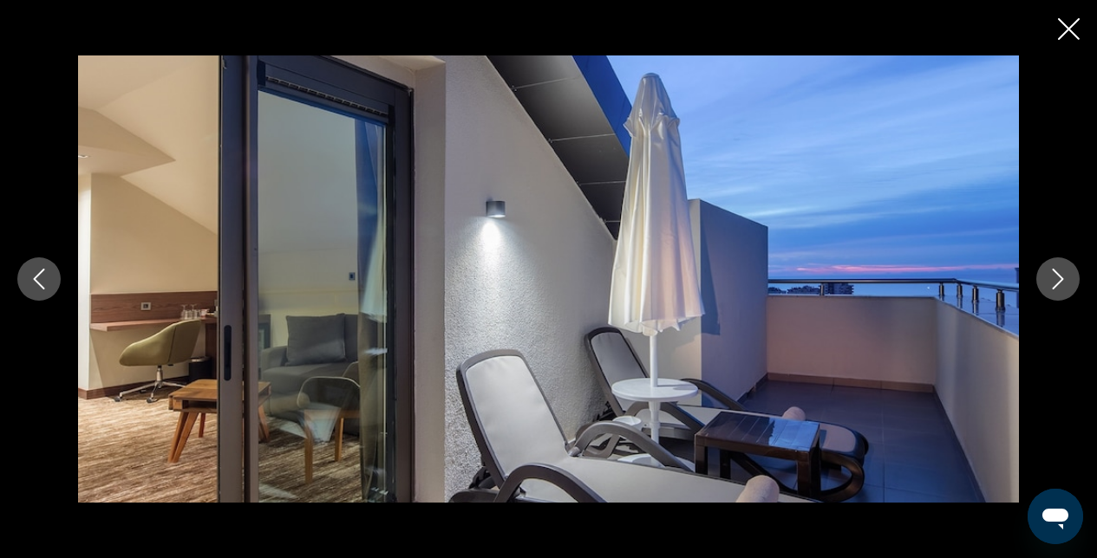
click at [1051, 290] on button "Next image" at bounding box center [1057, 279] width 43 height 43
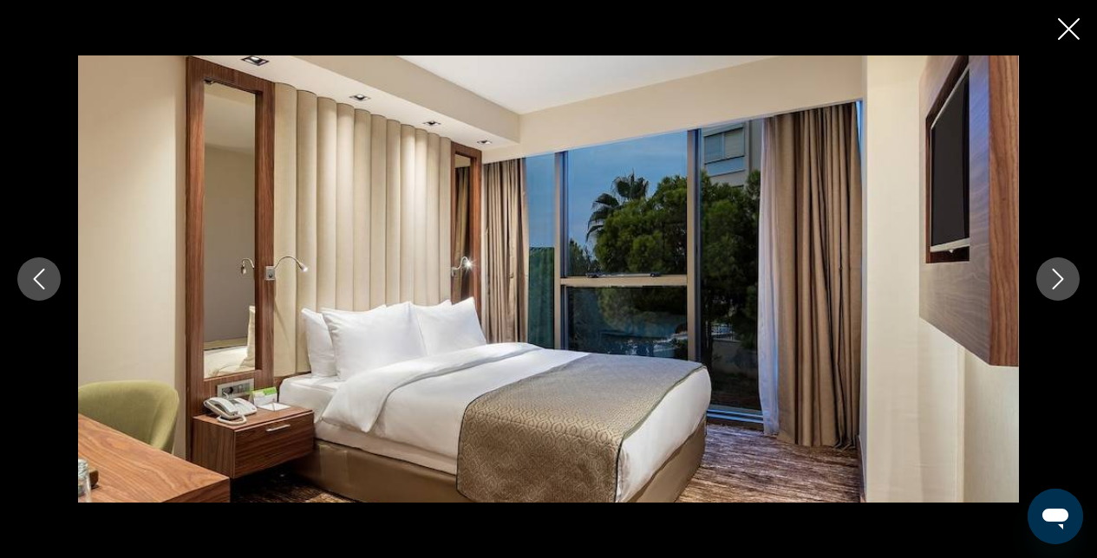
click at [1051, 290] on button "Next image" at bounding box center [1057, 279] width 43 height 43
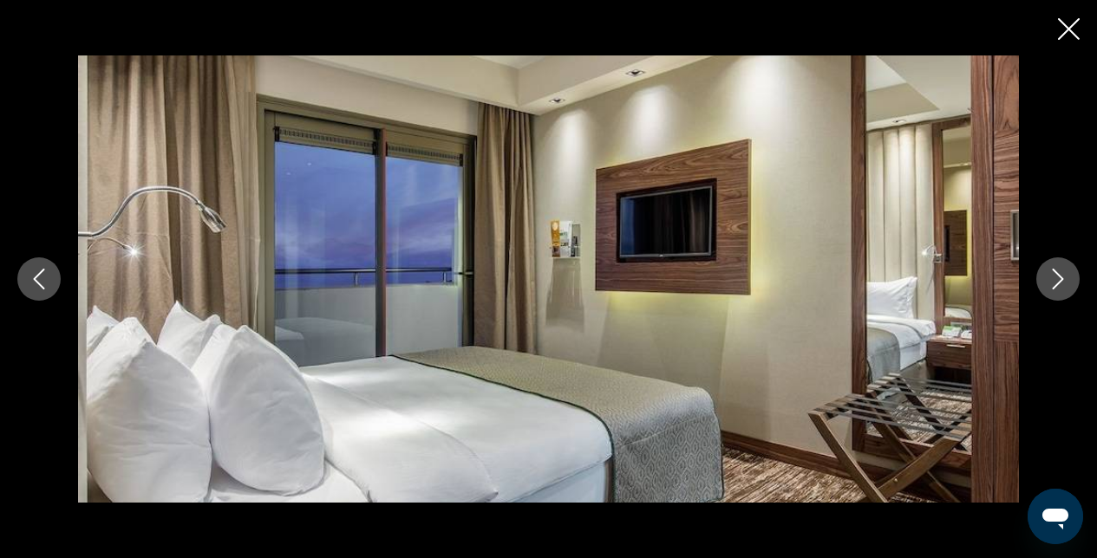
click at [1051, 290] on button "Next image" at bounding box center [1057, 279] width 43 height 43
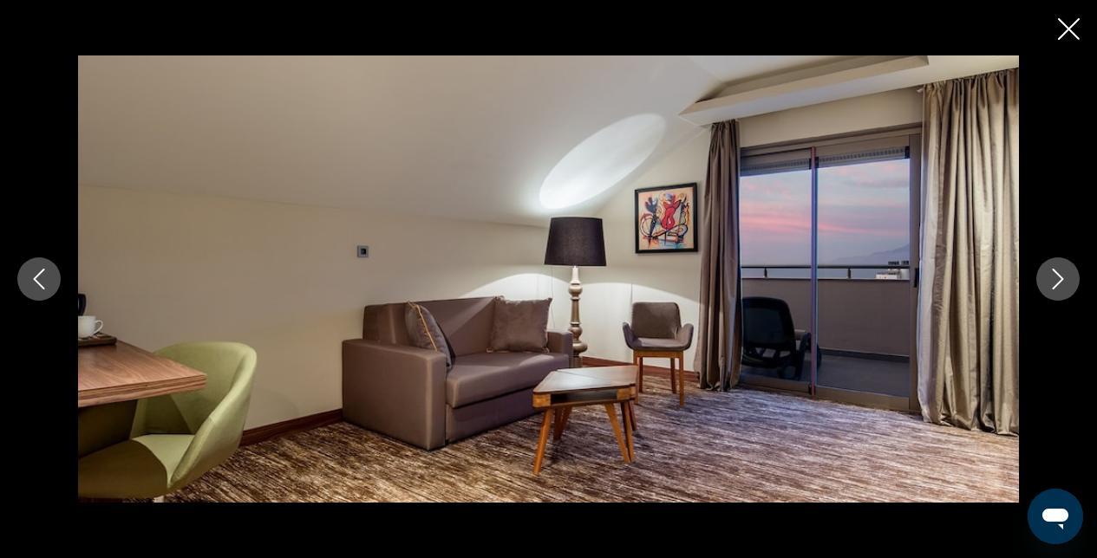
click at [1050, 290] on button "Next image" at bounding box center [1057, 279] width 43 height 43
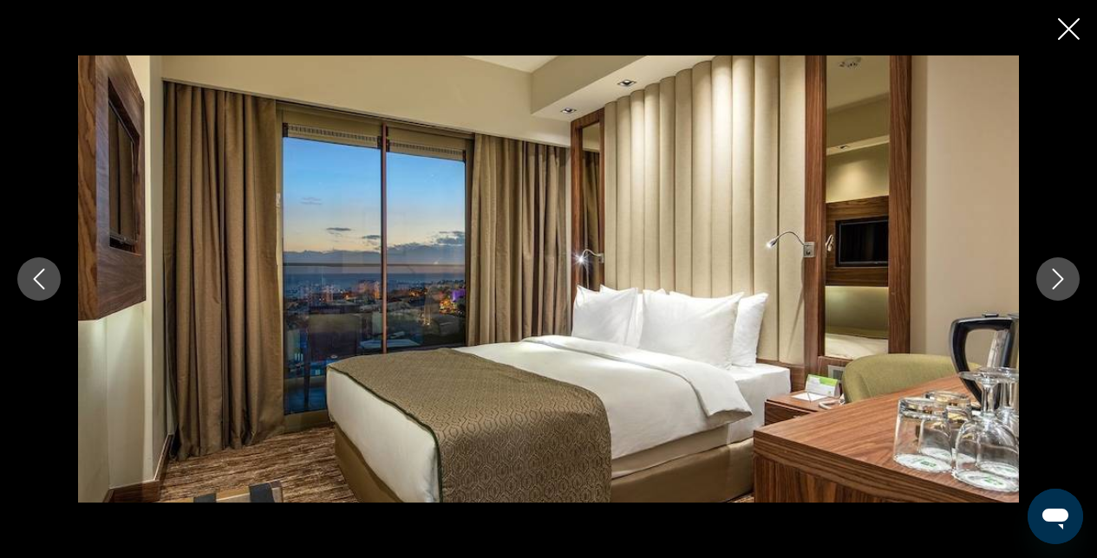
click at [1050, 290] on button "Next image" at bounding box center [1057, 279] width 43 height 43
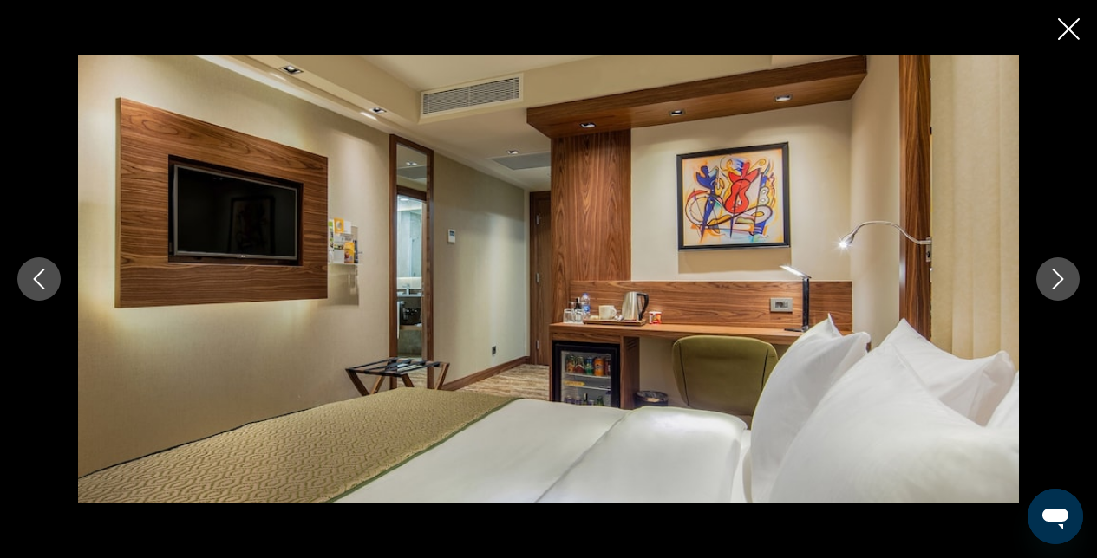
click at [1050, 290] on button "Next image" at bounding box center [1057, 279] width 43 height 43
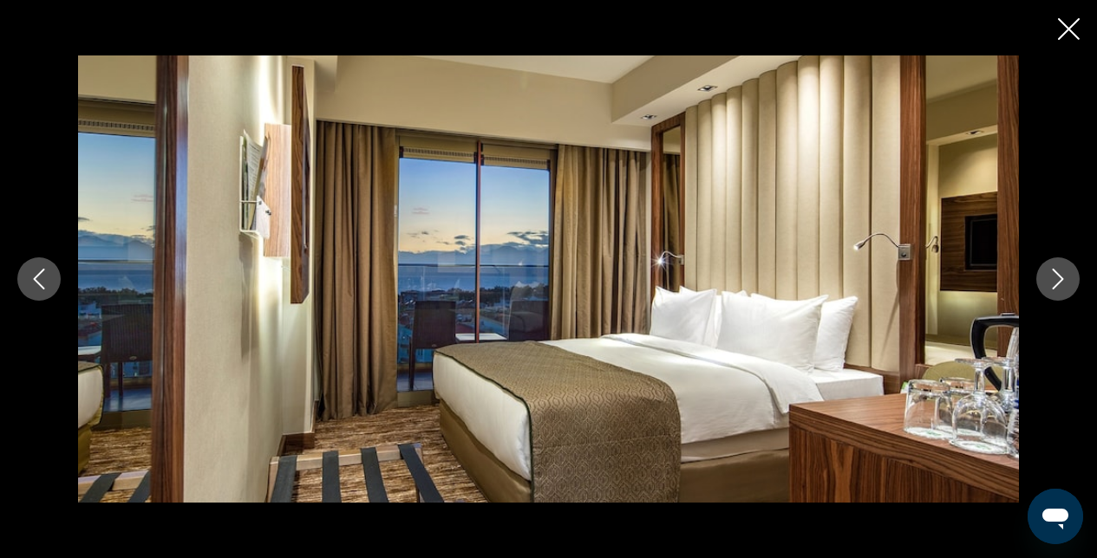
click at [1062, 30] on icon "Close slideshow" at bounding box center [1069, 29] width 22 height 22
